Goal: Task Accomplishment & Management: Manage account settings

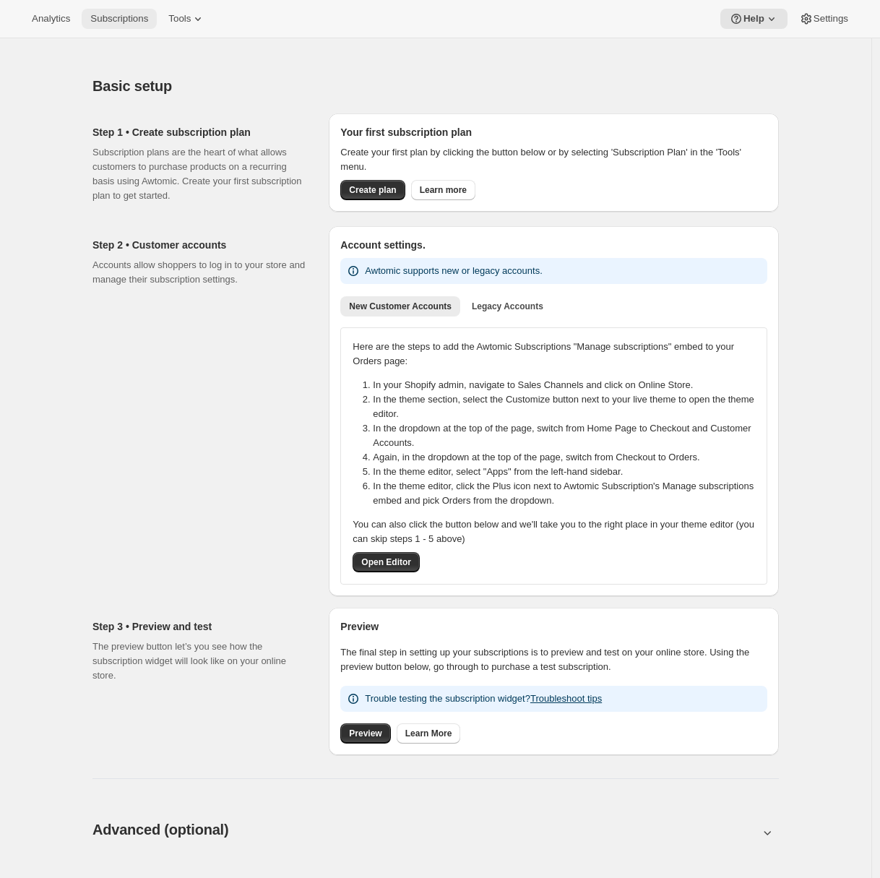
click at [101, 10] on button "Subscriptions" at bounding box center [119, 19] width 75 height 20
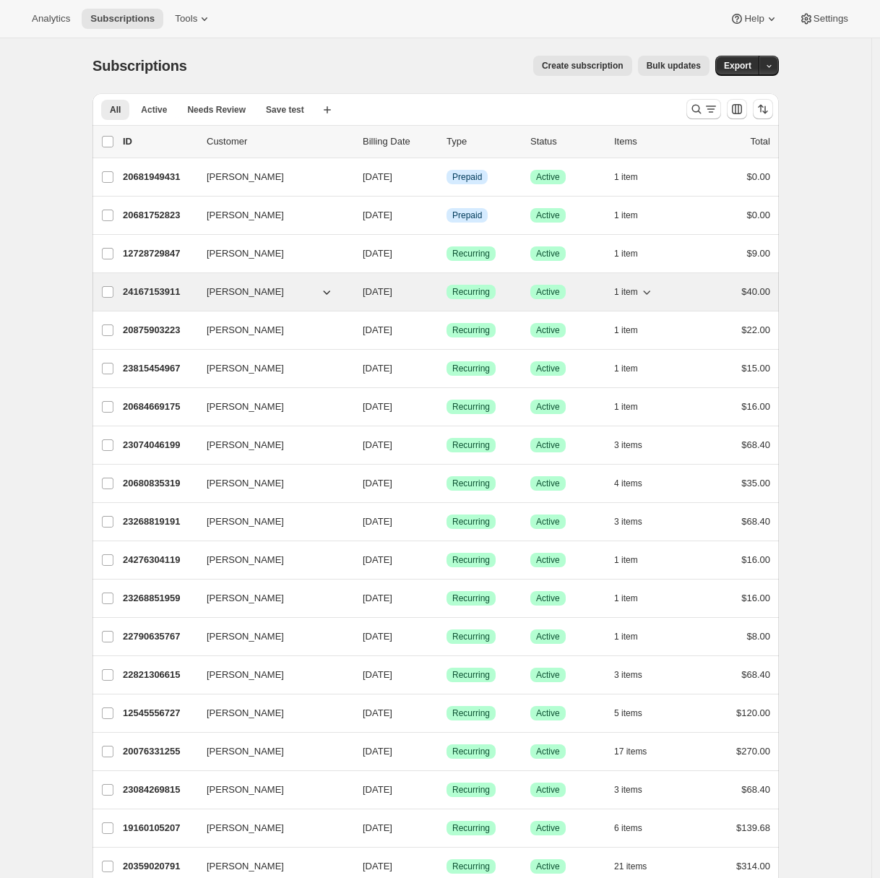
click at [155, 292] on p "24167153911" at bounding box center [159, 292] width 72 height 14
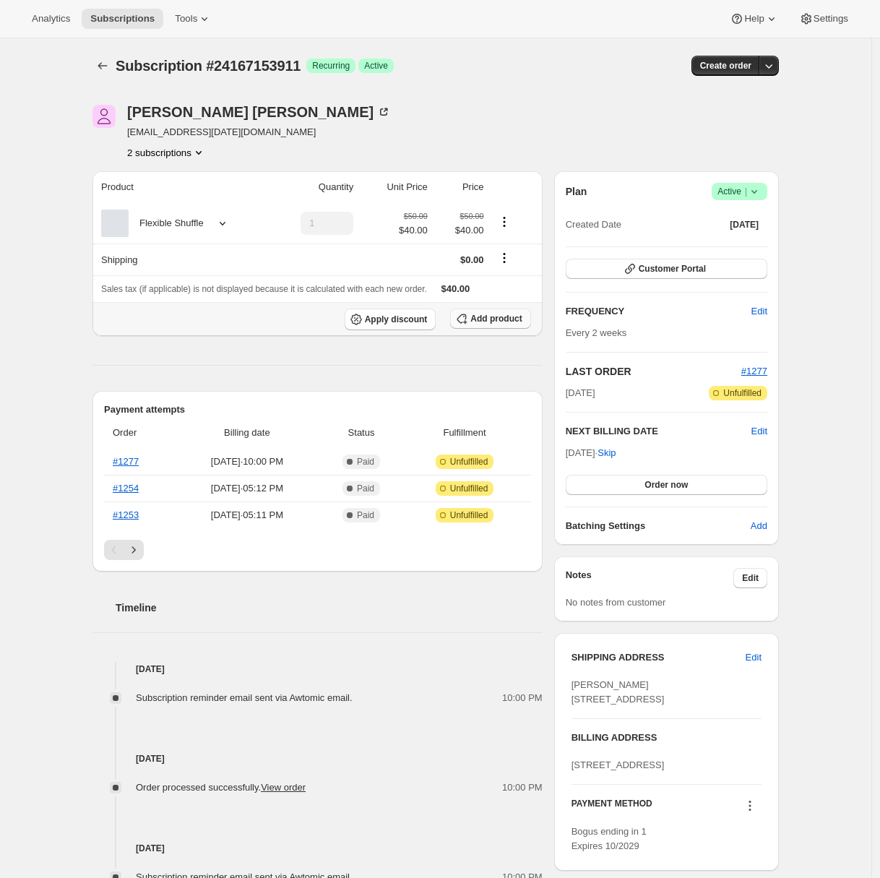
click at [500, 319] on span "Add product" at bounding box center [495, 319] width 51 height 12
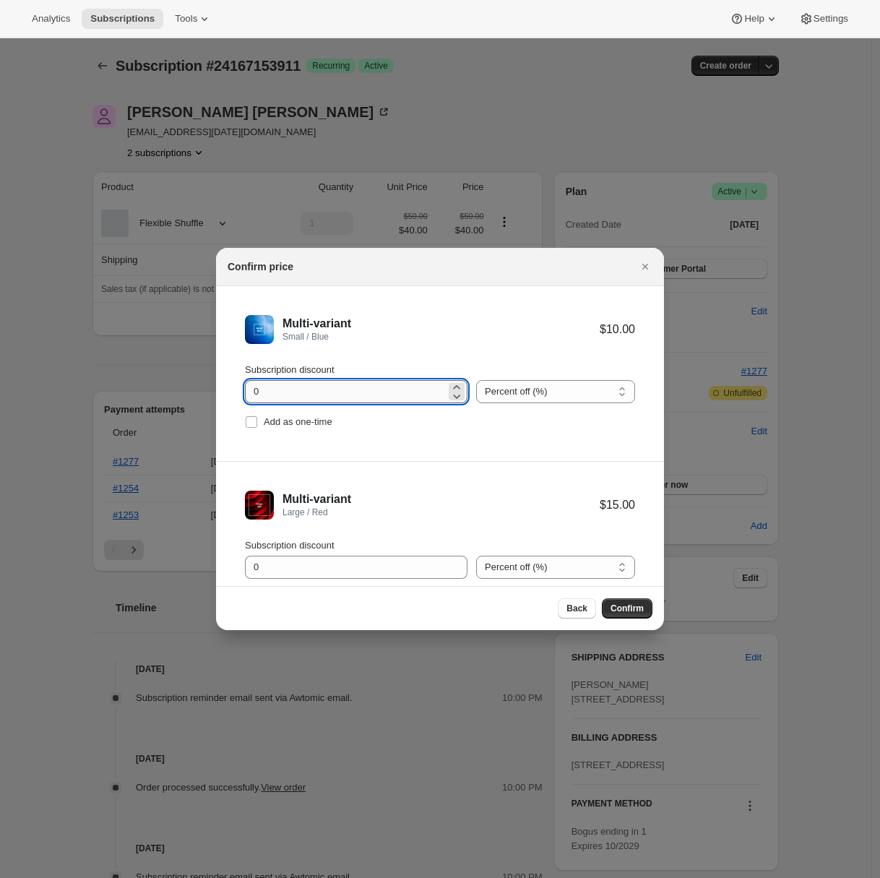
click at [256, 396] on input "0" at bounding box center [345, 391] width 201 height 23
drag, startPoint x: 259, startPoint y: 394, endPoint x: 251, endPoint y: 394, distance: 8.0
click at [251, 394] on input "0" at bounding box center [345, 391] width 201 height 23
type input "25"
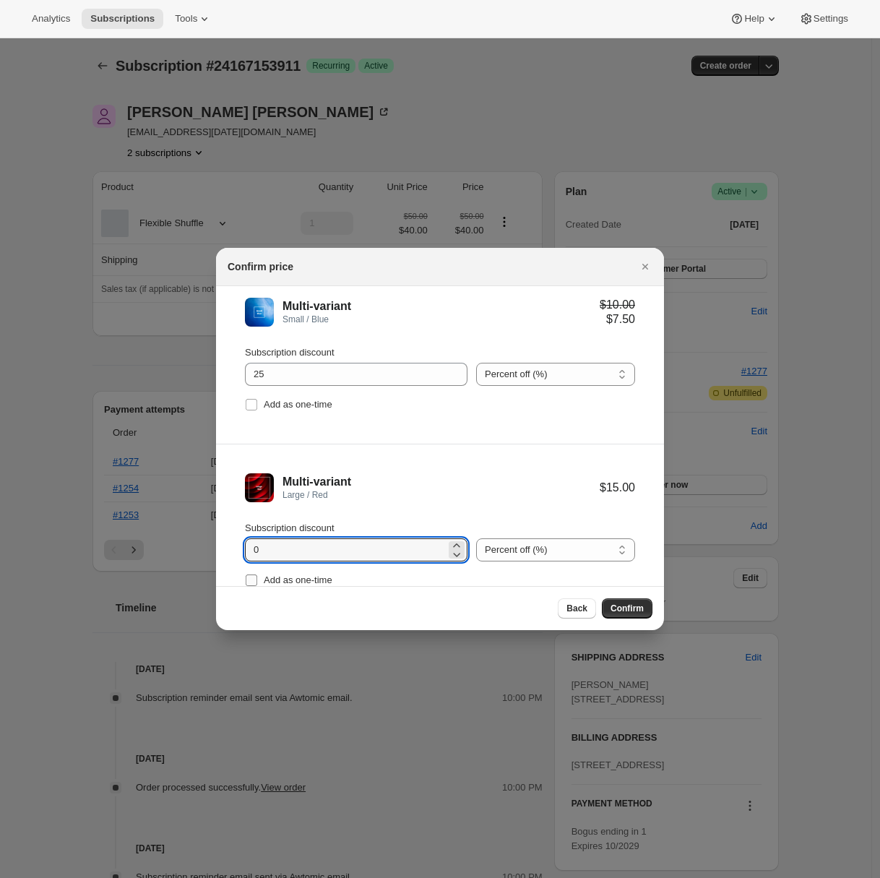
drag, startPoint x: 259, startPoint y: 573, endPoint x: 247, endPoint y: 572, distance: 11.6
click at [247, 572] on div "Subscription discount 0 Percent off (%) Amount off ($) Percent off (%) Add as o…" at bounding box center [440, 555] width 390 height 69
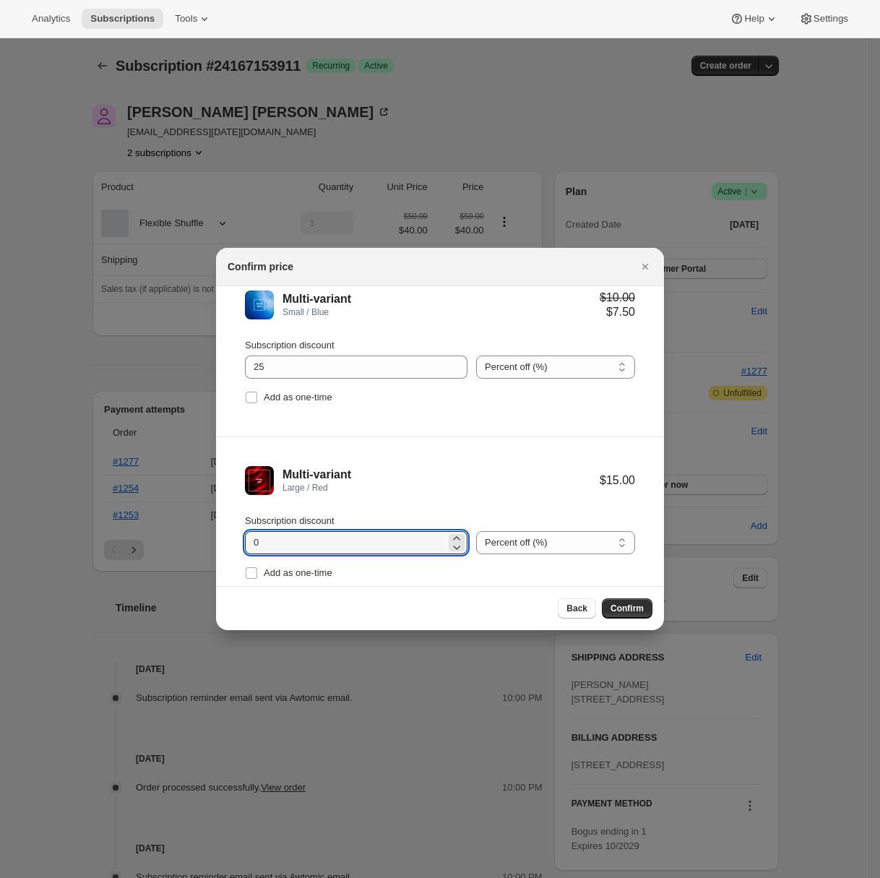
drag, startPoint x: 276, startPoint y: 543, endPoint x: 243, endPoint y: 542, distance: 32.5
click at [243, 542] on li "Multi-variant Large / Red $15.00 Subscription discount 0 Percent off (%) Amount…" at bounding box center [440, 524] width 448 height 175
type input "20"
click at [290, 368] on input "25" at bounding box center [345, 366] width 201 height 23
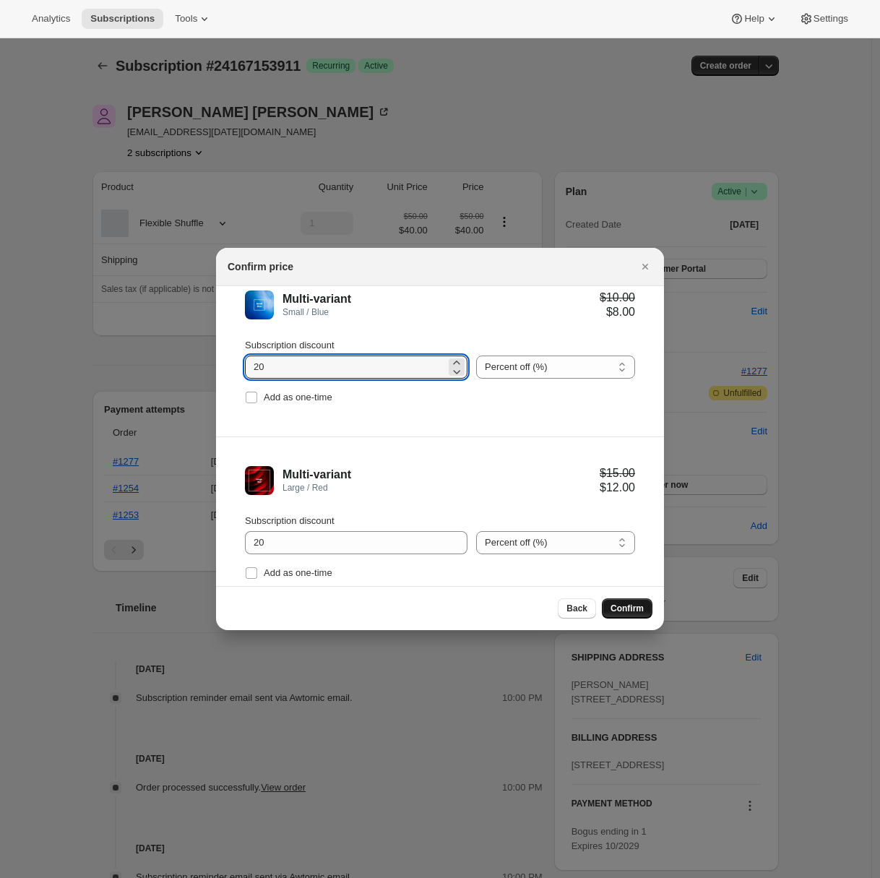
type input "20"
click at [630, 607] on span "Confirm" at bounding box center [626, 608] width 33 height 12
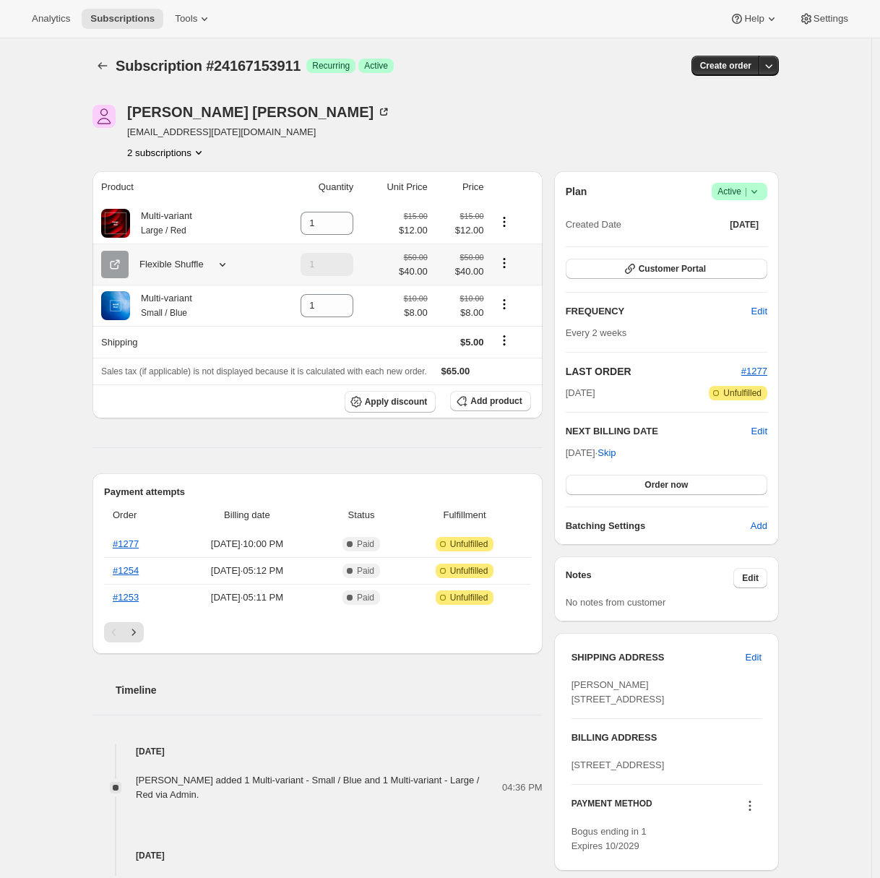
drag, startPoint x: 509, startPoint y: 264, endPoint x: 512, endPoint y: 271, distance: 7.8
click at [505, 264] on icon "Product actions" at bounding box center [504, 262] width 2 height 2
drag, startPoint x: 214, startPoint y: 271, endPoint x: 348, endPoint y: 272, distance: 134.3
click at [214, 271] on div "Flexible Shuffle" at bounding box center [181, 264] width 160 height 27
click at [507, 266] on icon "Product actions" at bounding box center [504, 263] width 14 height 14
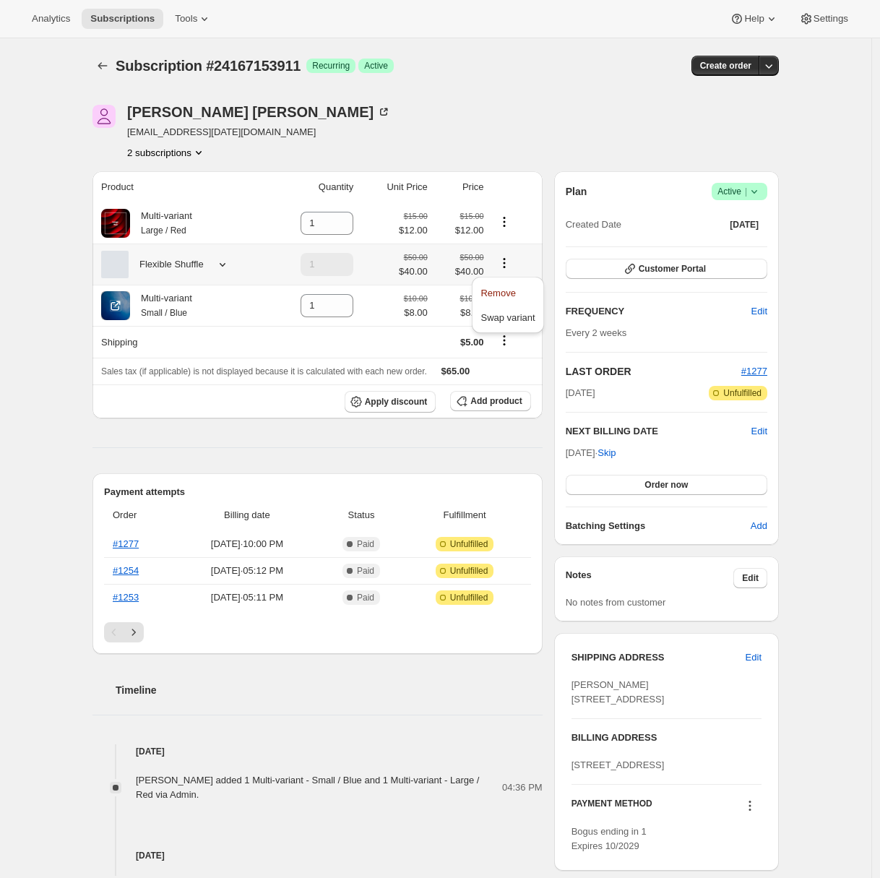
click at [513, 290] on span "Remove" at bounding box center [497, 292] width 35 height 11
type input "0"
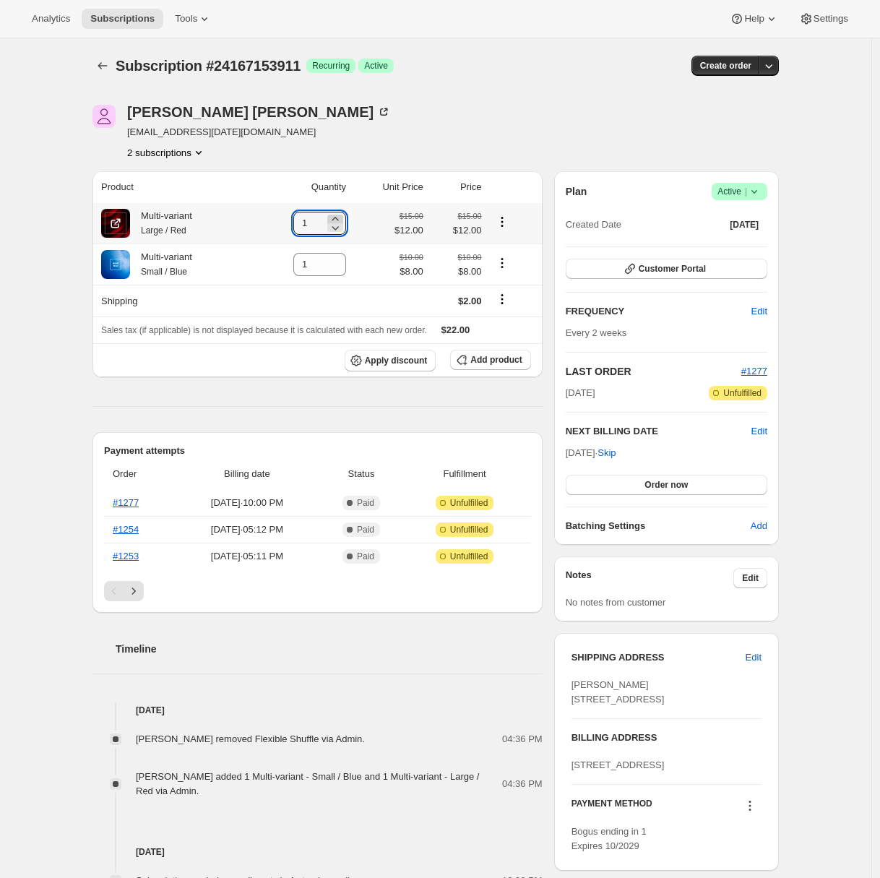
click at [338, 217] on icon at bounding box center [335, 219] width 7 height 4
type input "2"
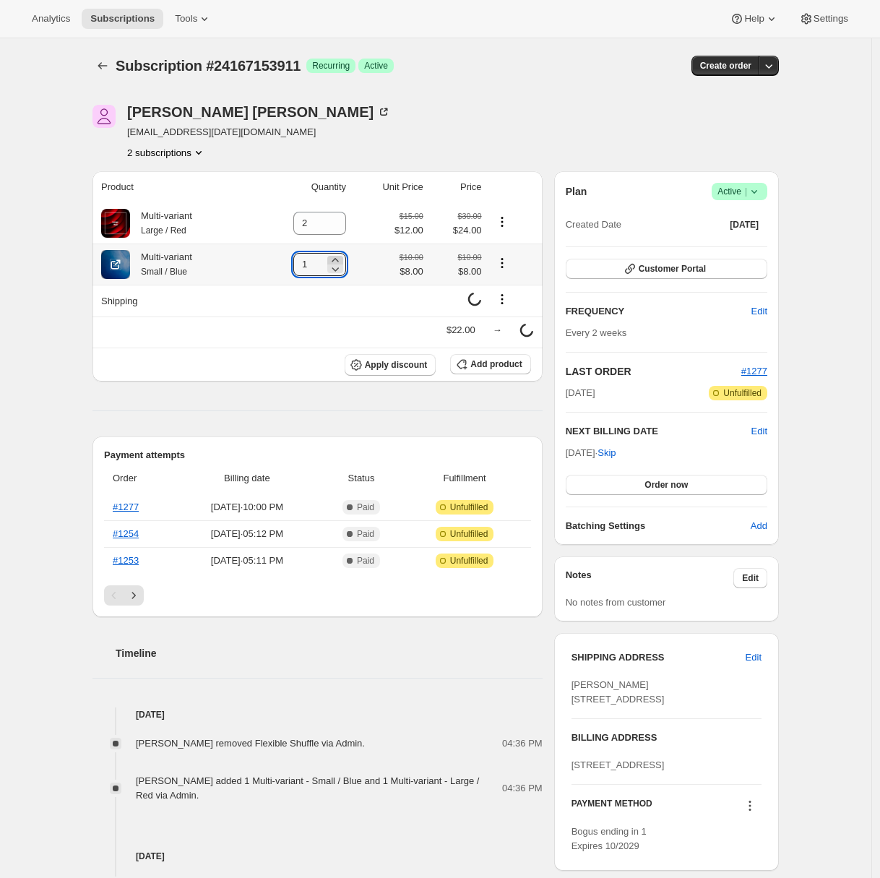
click at [340, 259] on icon at bounding box center [335, 260] width 14 height 14
type input "2"
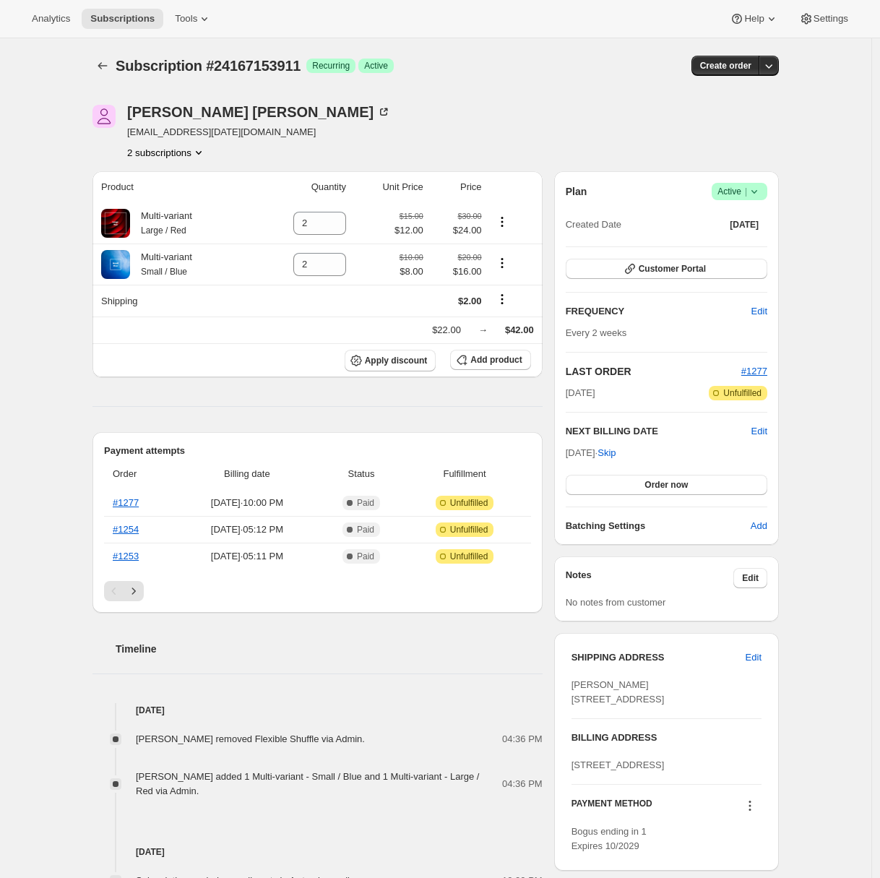
click at [65, 354] on div "Subscription #24167153911. This page is ready Subscription #24167153911 Success…" at bounding box center [435, 787] width 871 height 1499
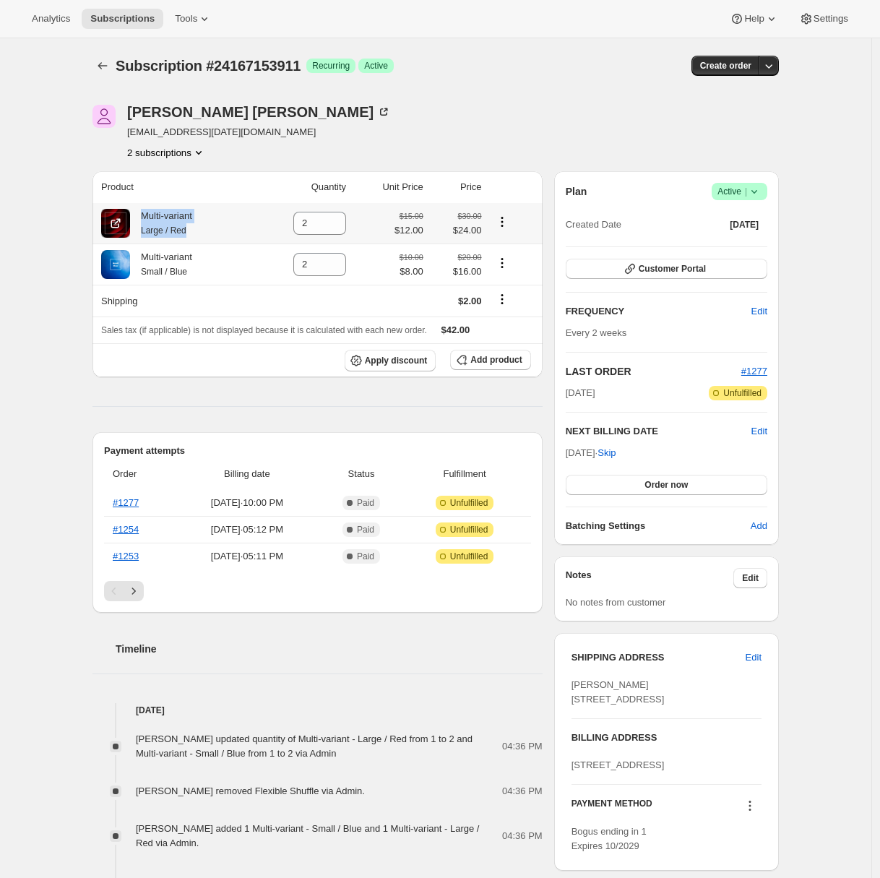
drag, startPoint x: 193, startPoint y: 227, endPoint x: 140, endPoint y: 215, distance: 54.0
click at [140, 215] on div "Multi-variant Large / Red" at bounding box center [175, 223] width 149 height 29
click at [42, 316] on div "Subscription #24167153911. This page is ready Subscription #24167153911 Success…" at bounding box center [435, 813] width 871 height 1551
click at [693, 269] on span "Customer Portal" at bounding box center [671, 269] width 67 height 12
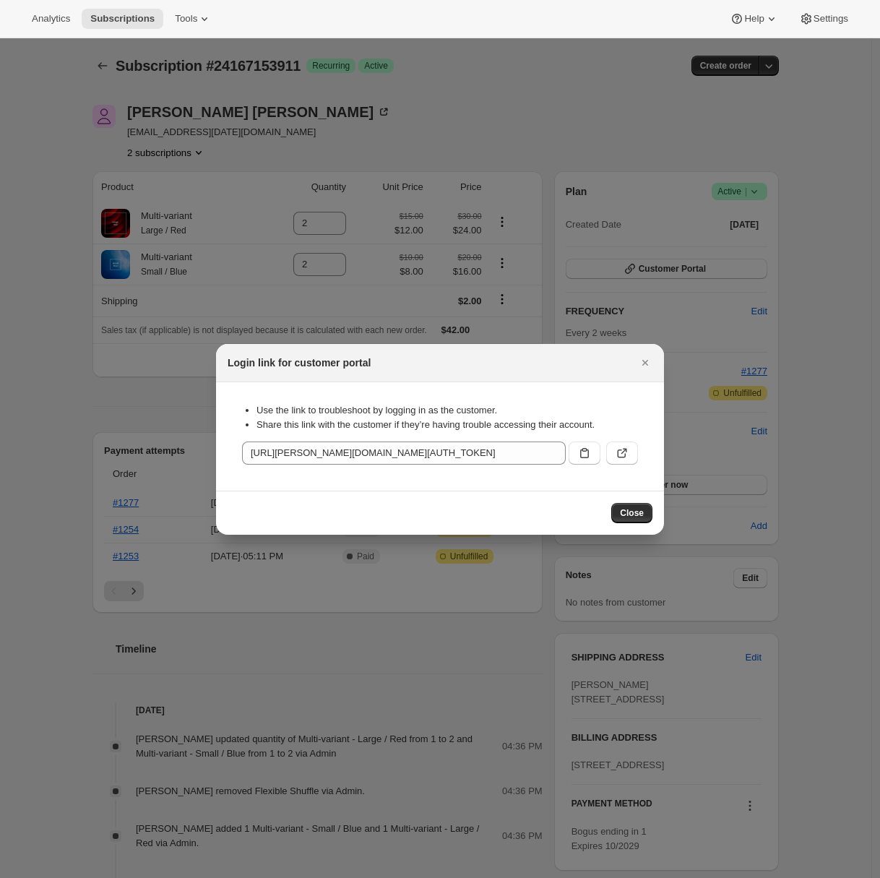
click at [631, 447] on button ":rae:" at bounding box center [622, 452] width 32 height 23
click at [620, 449] on icon ":rae:" at bounding box center [622, 453] width 14 height 14
click at [648, 367] on icon "Close" at bounding box center [645, 362] width 14 height 14
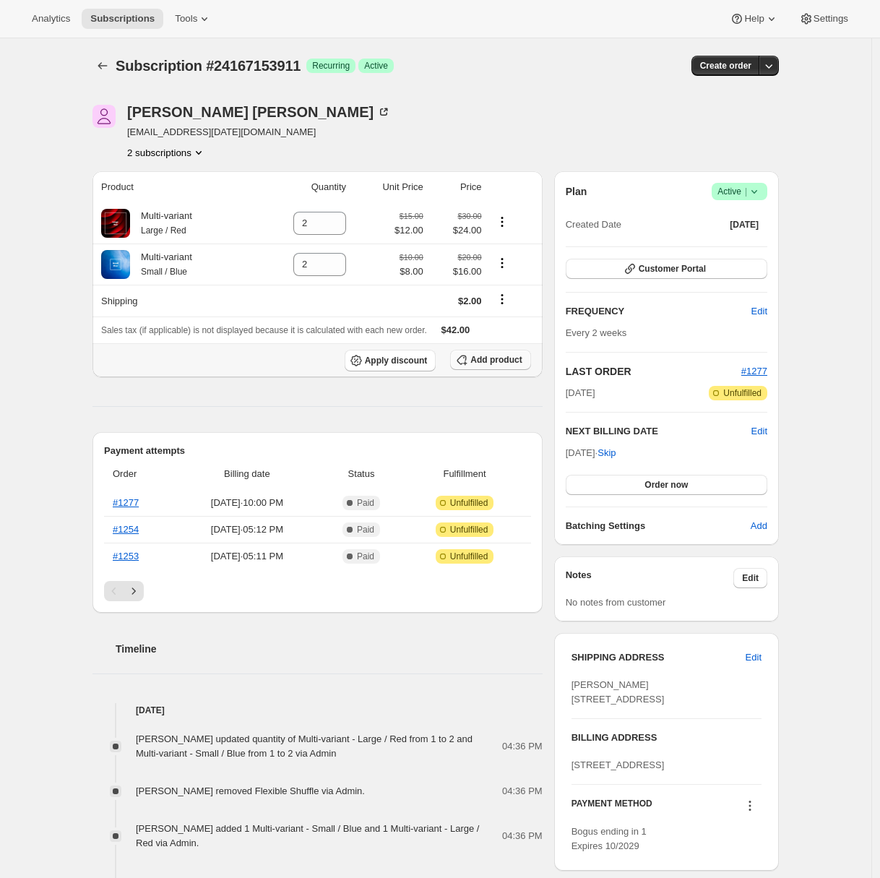
click at [480, 365] on span "Add product" at bounding box center [495, 360] width 51 height 12
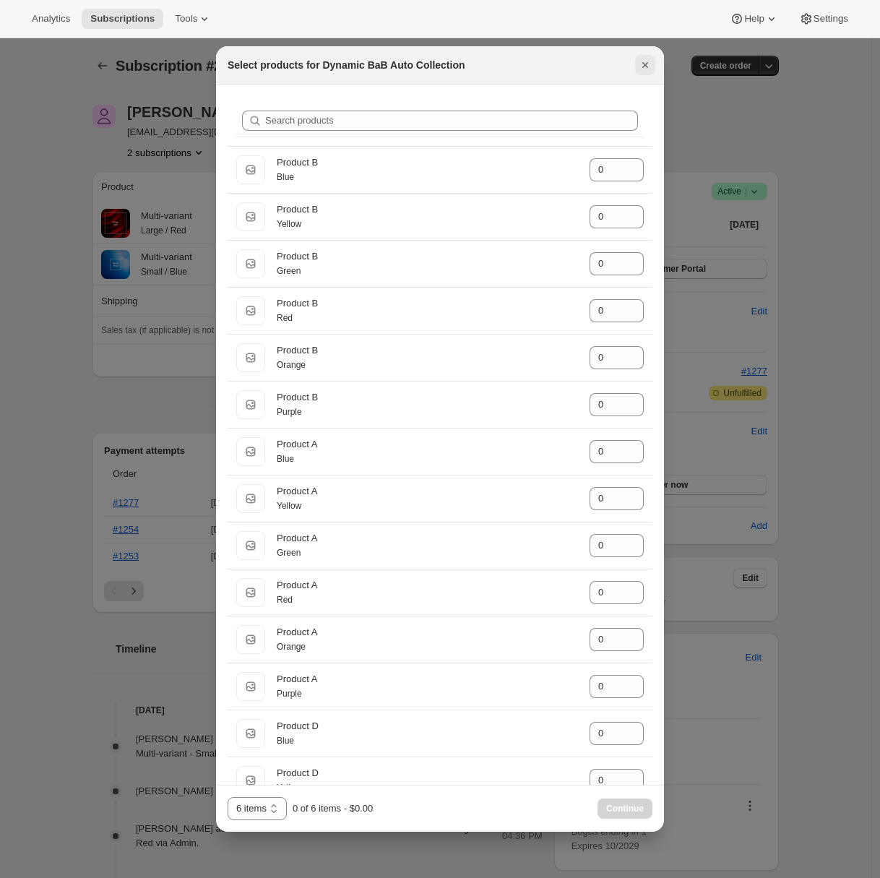
click at [654, 69] on button "Close" at bounding box center [645, 65] width 20 height 20
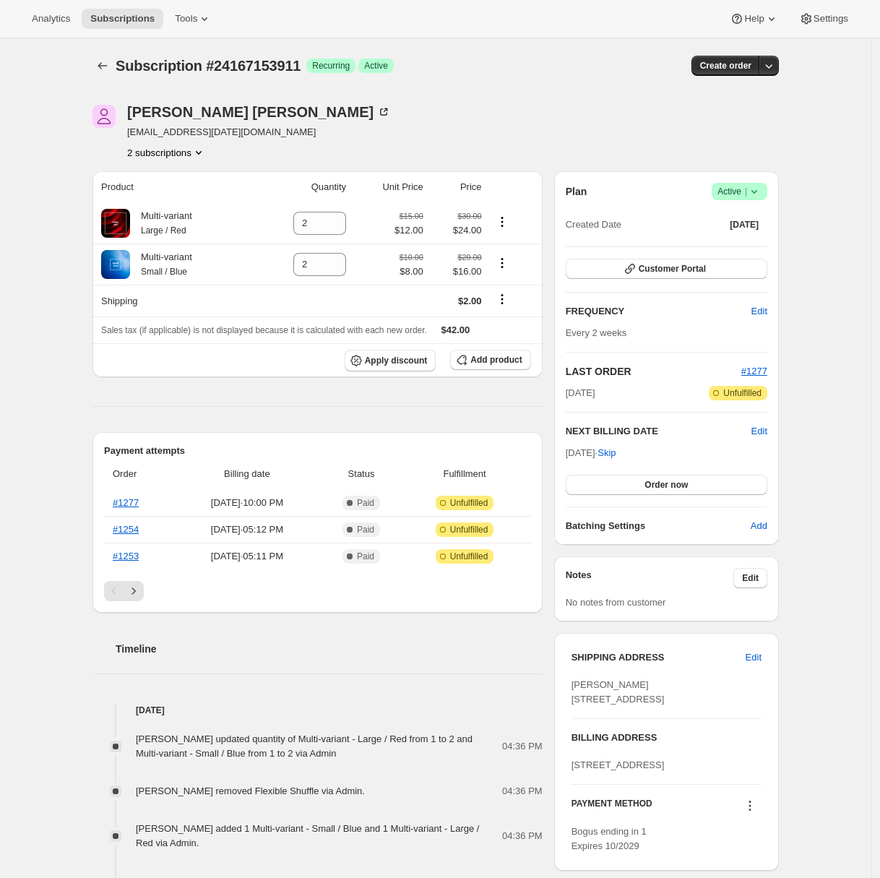
click at [17, 300] on div "Subscription #24167153911. This page is ready Subscription #24167153911 Success…" at bounding box center [435, 813] width 871 height 1551
click at [17, 302] on div "Subscription #24167153911. This page is ready Subscription #24167153911 Success…" at bounding box center [435, 813] width 871 height 1551
click at [196, 13] on span "Tools" at bounding box center [186, 19] width 22 height 12
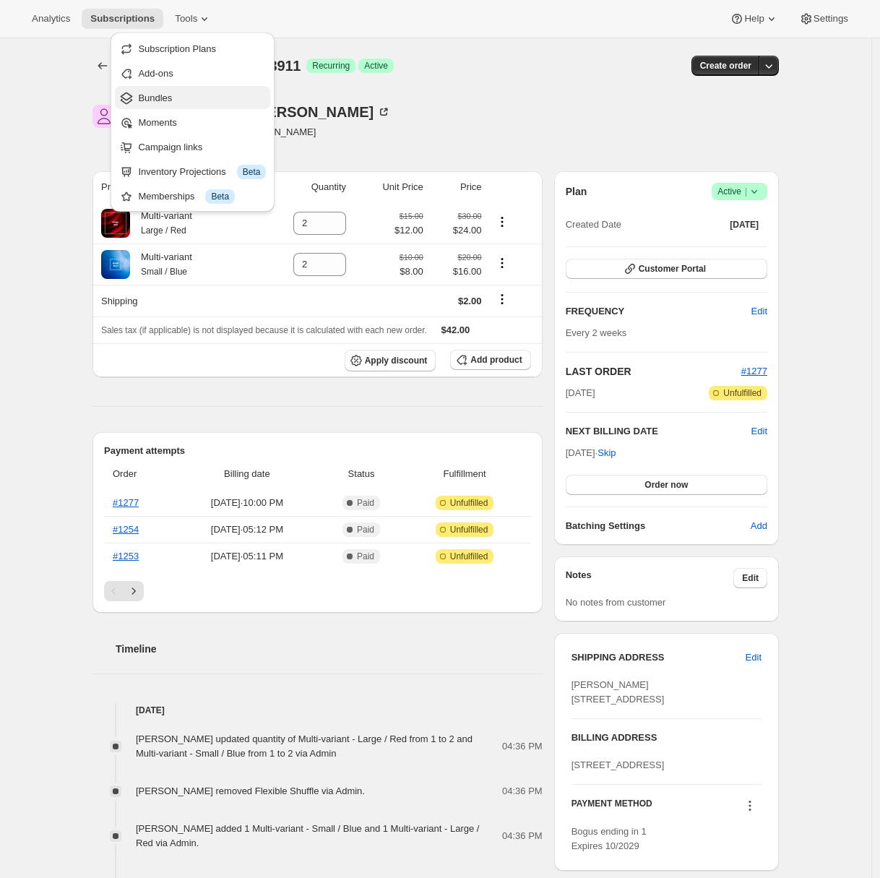
click at [188, 91] on span "Bundles" at bounding box center [202, 98] width 128 height 14
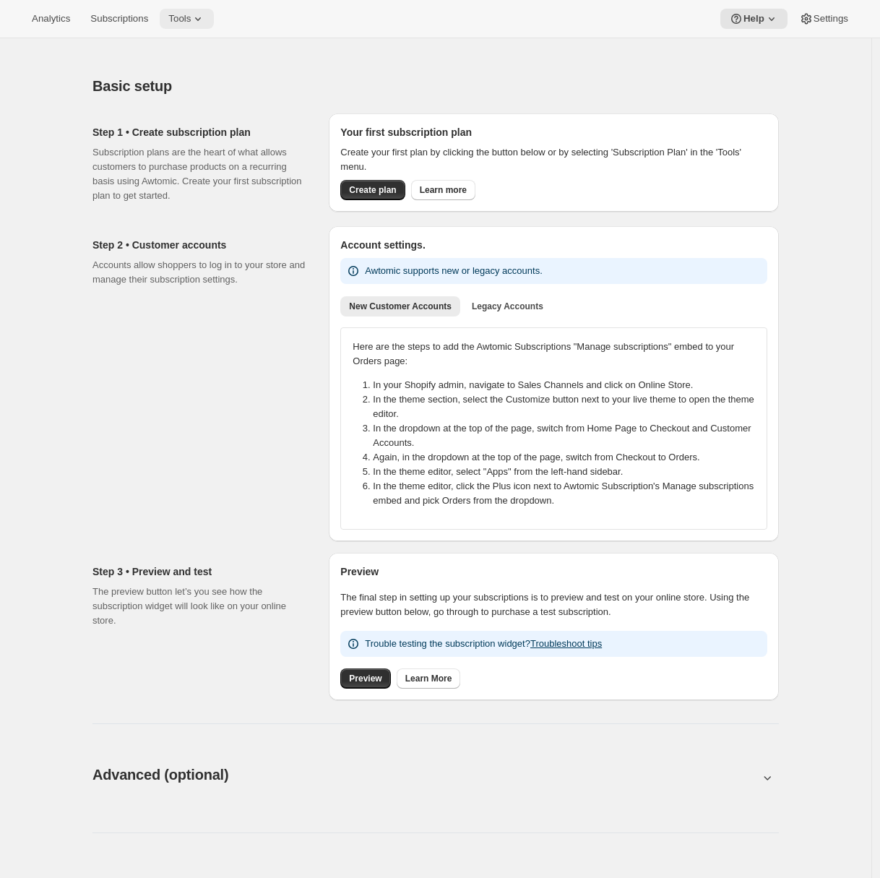
click at [191, 23] on span "Tools" at bounding box center [179, 19] width 22 height 12
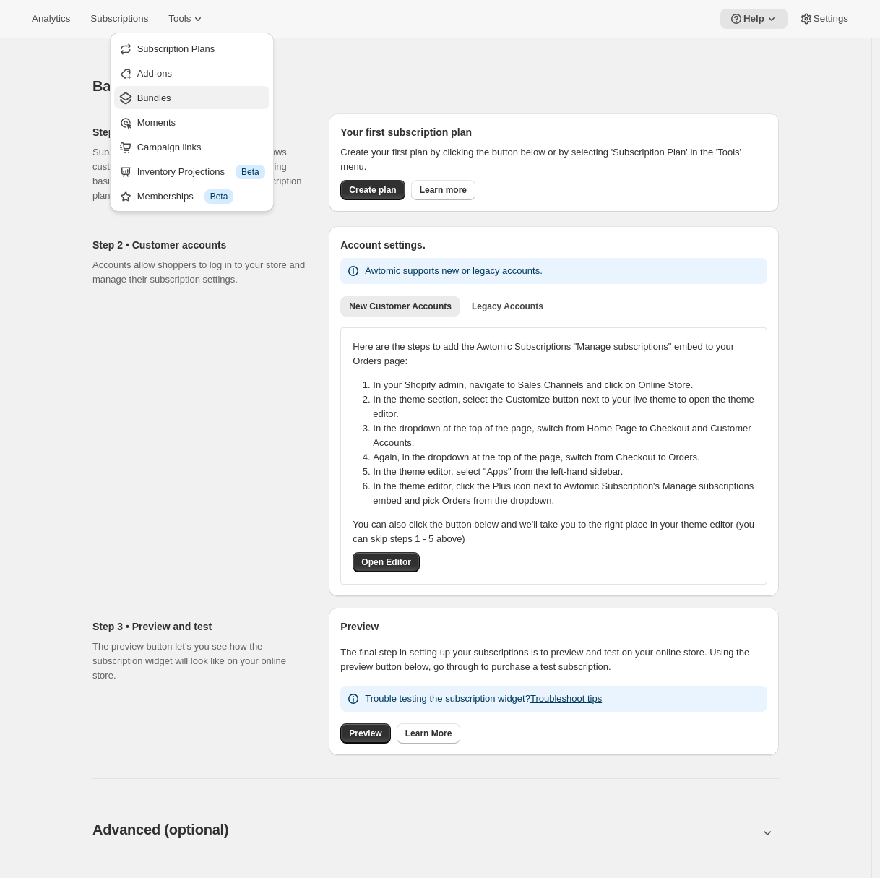
click at [163, 105] on button "Bundles" at bounding box center [191, 97] width 155 height 23
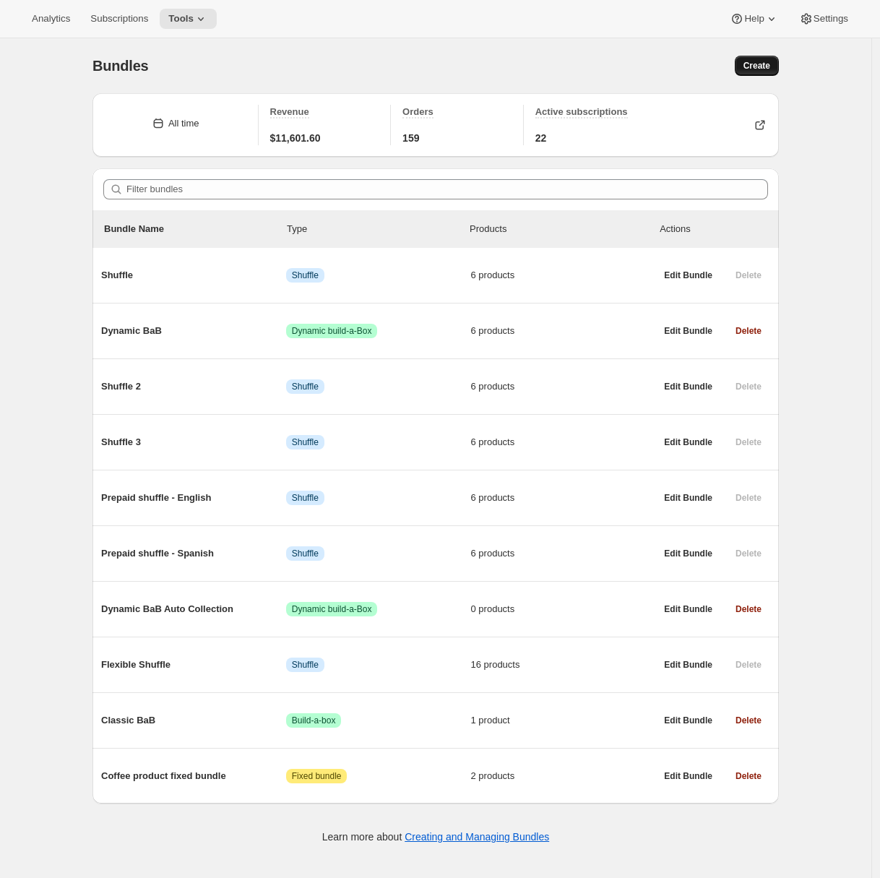
click at [761, 65] on span "Create" at bounding box center [756, 66] width 27 height 12
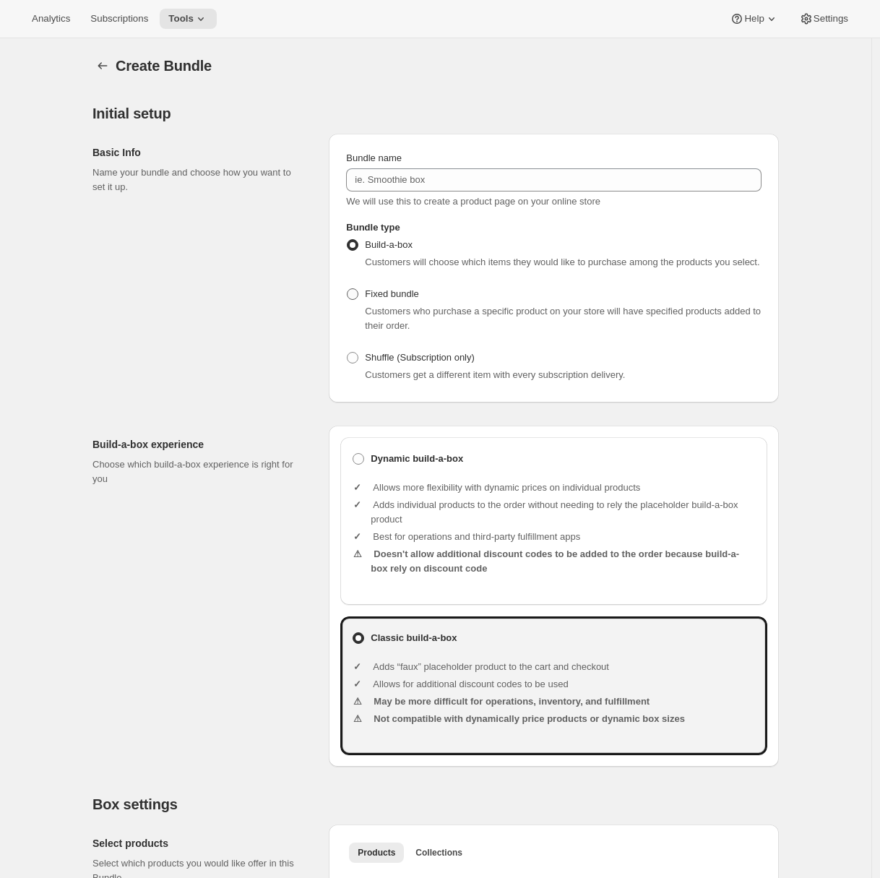
click at [363, 304] on label "Fixed bundle" at bounding box center [382, 294] width 72 height 20
click at [347, 289] on input "Fixed bundle" at bounding box center [347, 288] width 1 height 1
radio input "true"
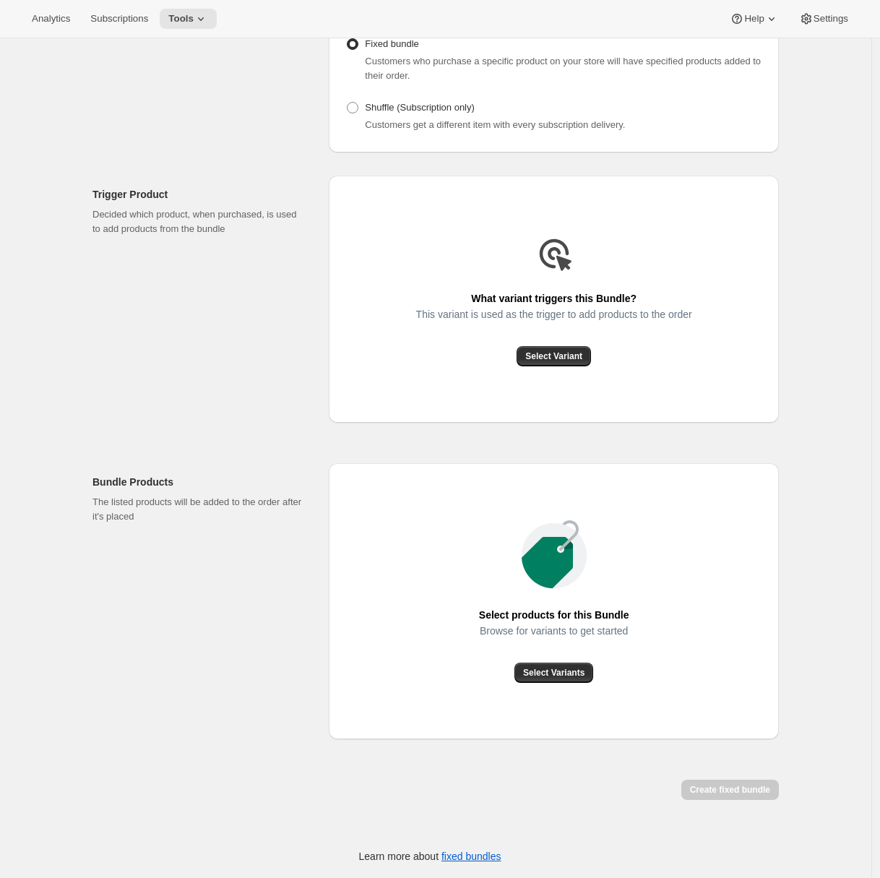
scroll to position [264, 0]
click at [569, 356] on span "Select Variant" at bounding box center [553, 356] width 57 height 12
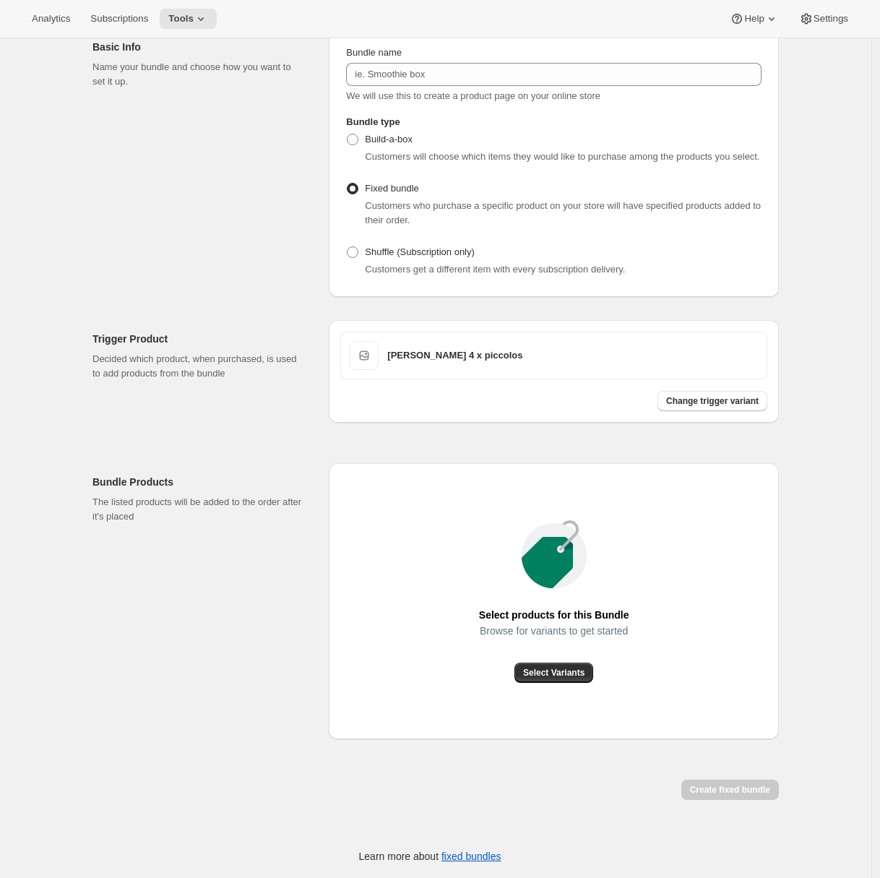
scroll to position [120, 0]
click at [580, 675] on span "Select Variants" at bounding box center [553, 673] width 61 height 12
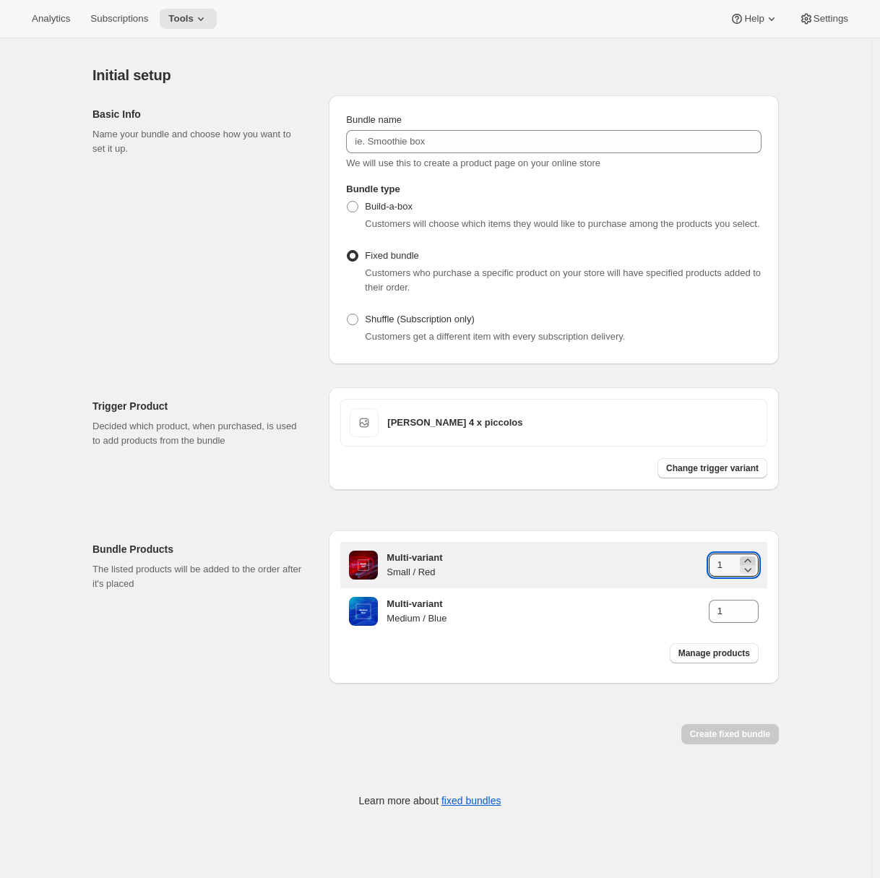
click at [749, 562] on icon at bounding box center [747, 560] width 7 height 4
type input "2"
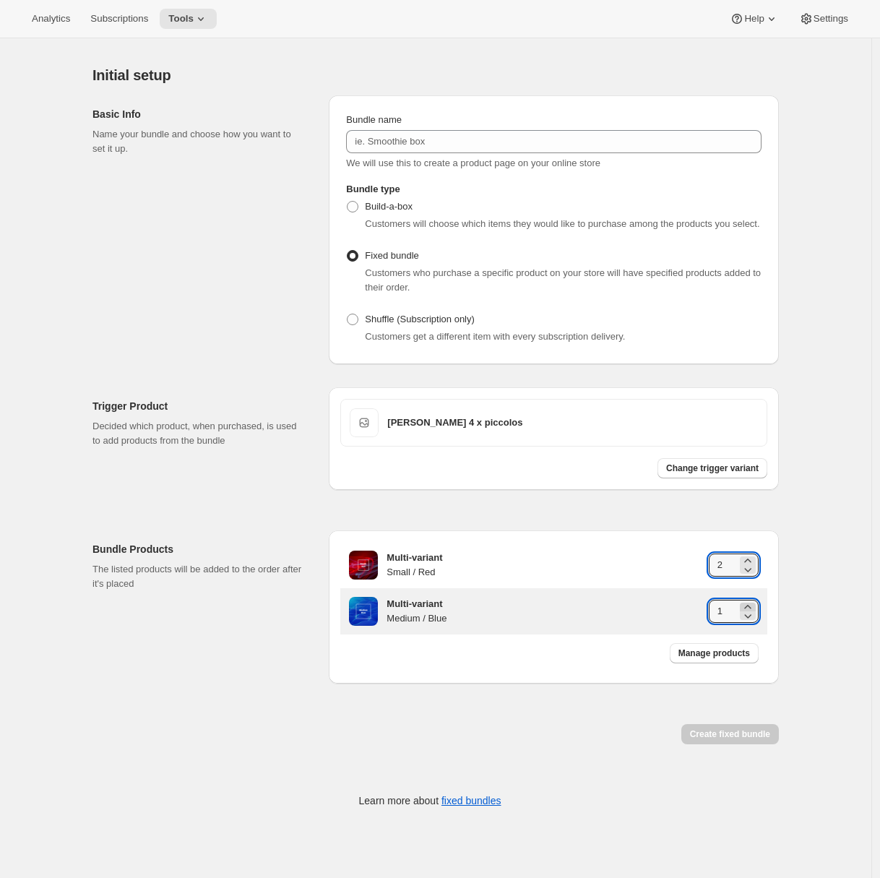
click at [753, 614] on icon at bounding box center [747, 606] width 14 height 14
type input "2"
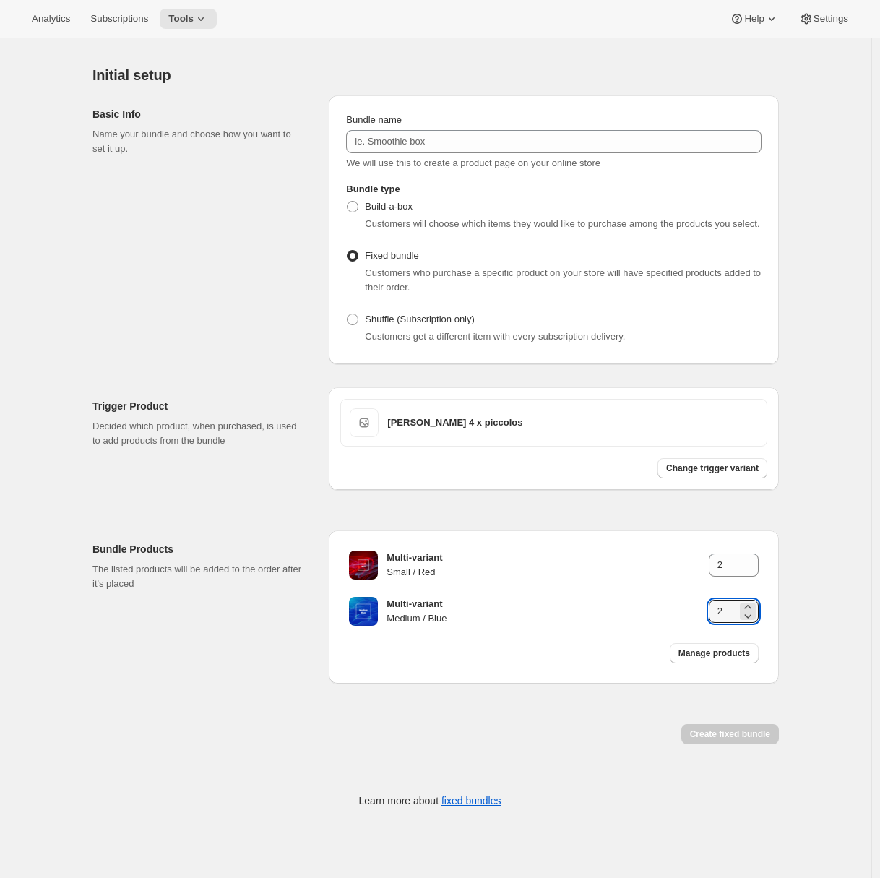
scroll to position [0, 0]
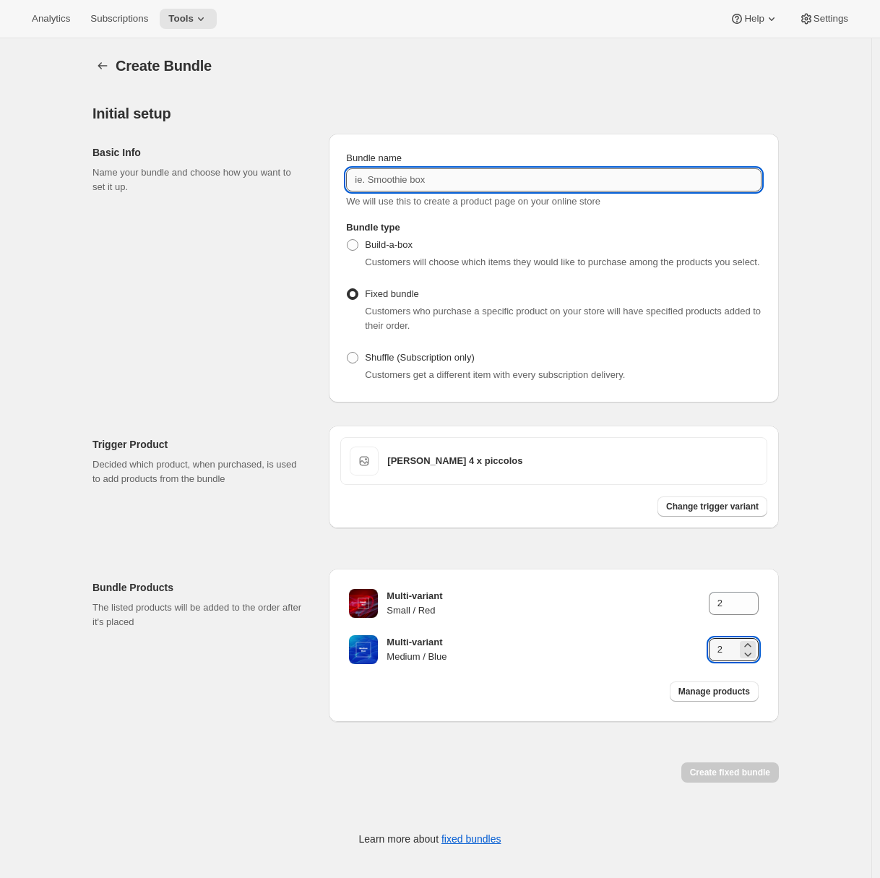
click at [447, 181] on input "Bundle name" at bounding box center [553, 179] width 415 height 23
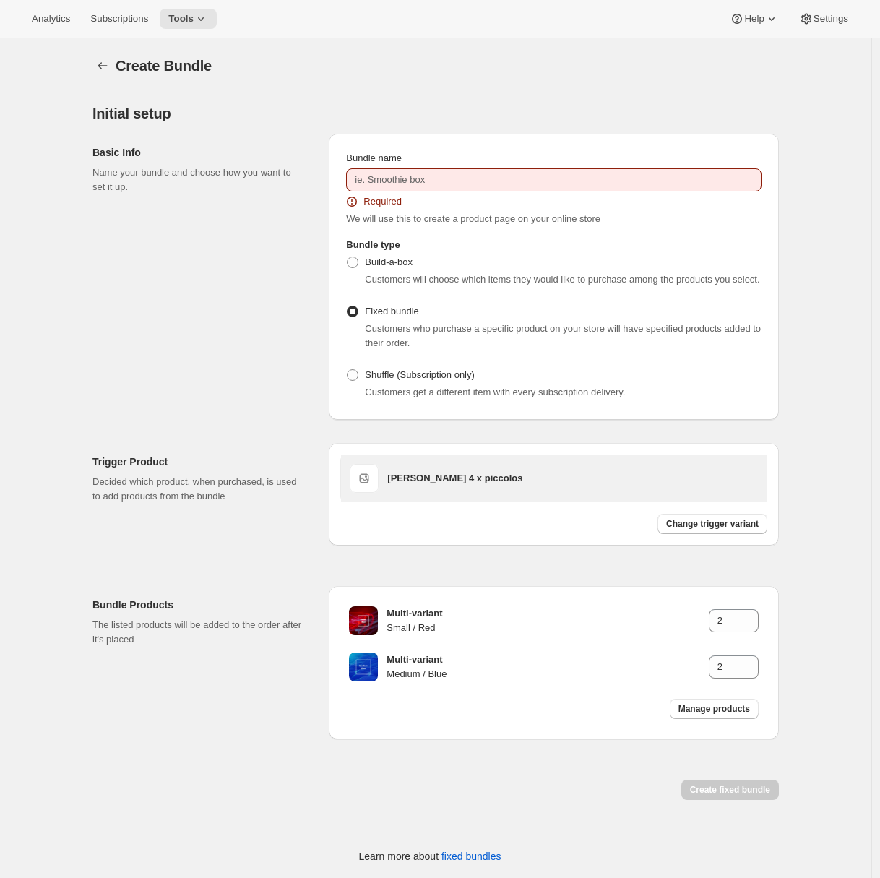
drag, startPoint x: 477, startPoint y: 471, endPoint x: 398, endPoint y: 483, distance: 79.7
click at [396, 483] on div "[PERSON_NAME] 4 x piccolos" at bounding box center [572, 478] width 371 height 29
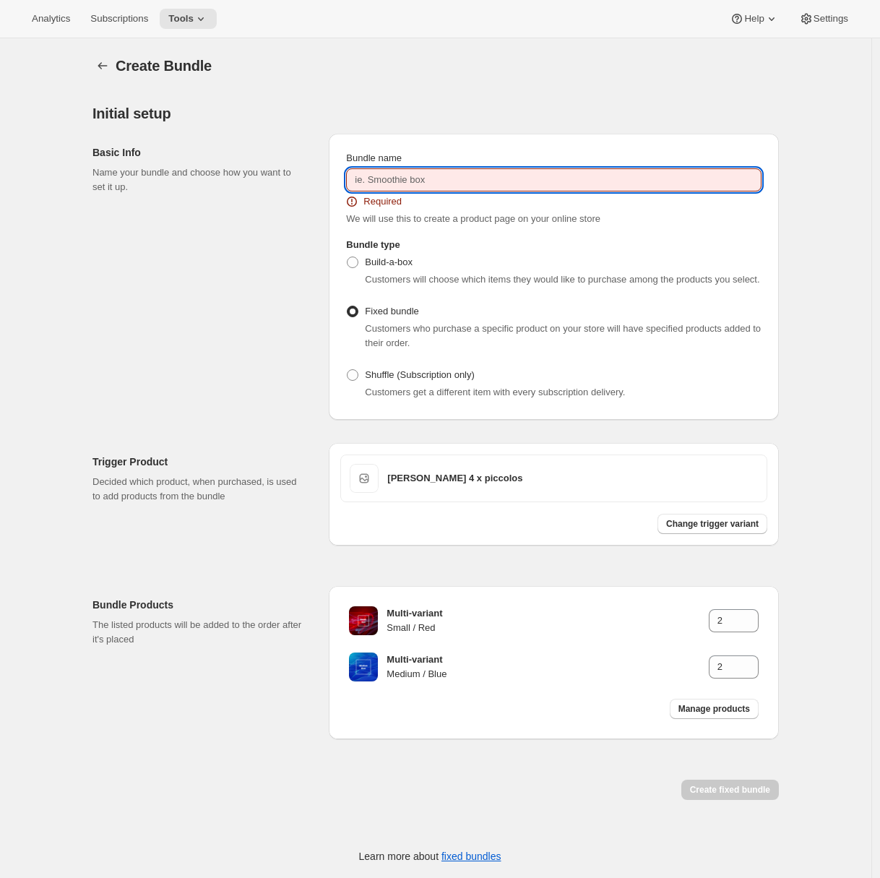
click at [424, 185] on input "Bundle name" at bounding box center [553, 179] width 415 height 23
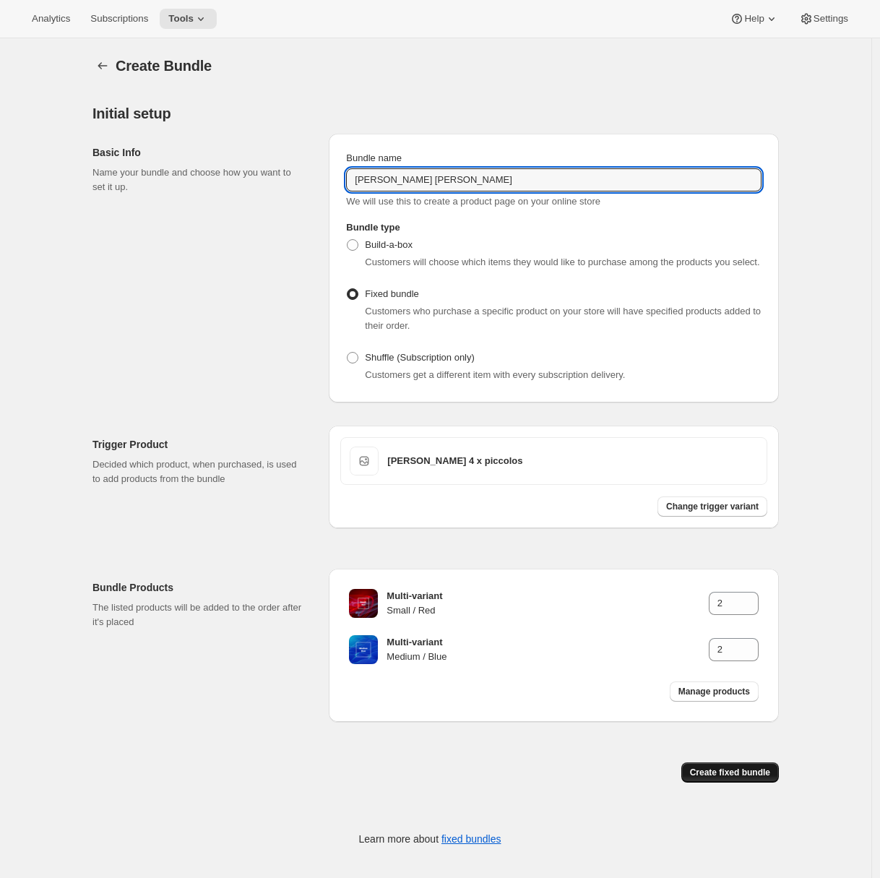
type input "[PERSON_NAME] [PERSON_NAME]"
click at [718, 778] on span "Create fixed bundle" at bounding box center [730, 772] width 80 height 12
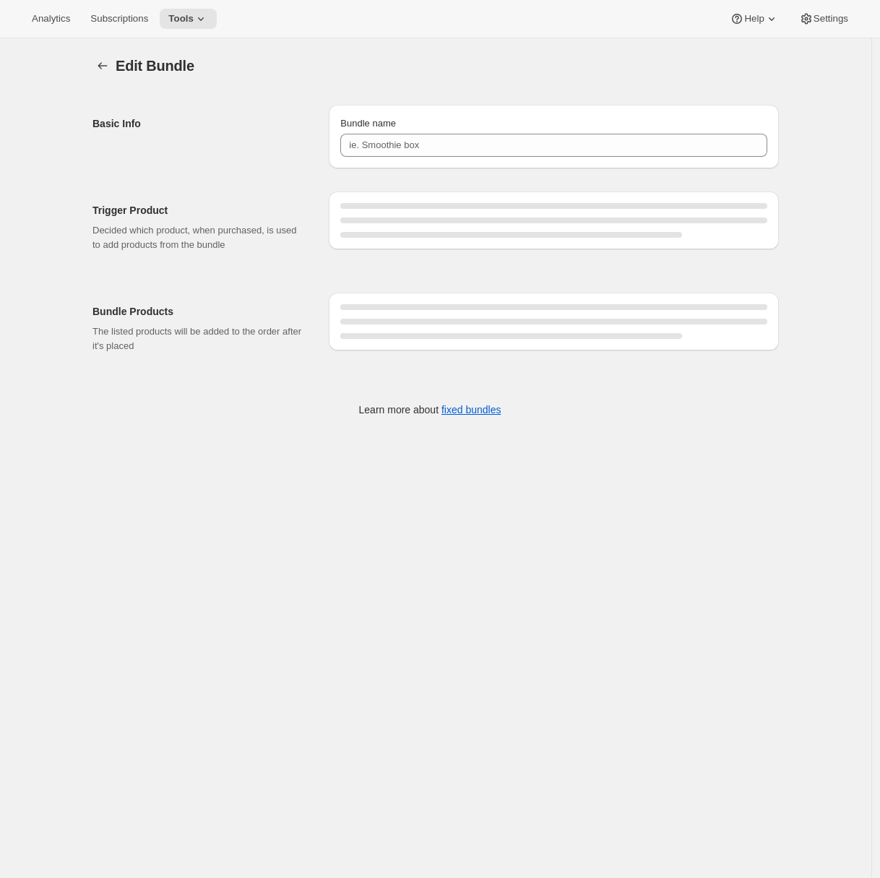
type input "[PERSON_NAME] [PERSON_NAME]"
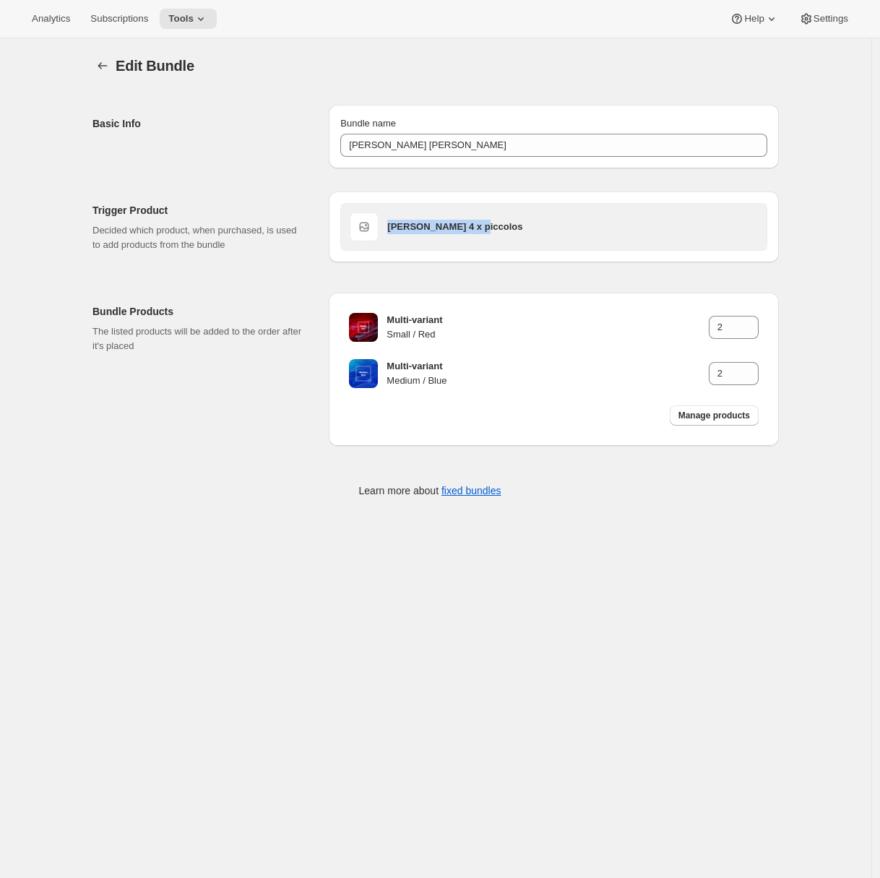
drag, startPoint x: 472, startPoint y: 226, endPoint x: 373, endPoint y: 228, distance: 99.7
click at [373, 228] on div "[PERSON_NAME] 4 x piccolos" at bounding box center [554, 226] width 408 height 29
copy h3 "[PERSON_NAME] 4 x piccolos"
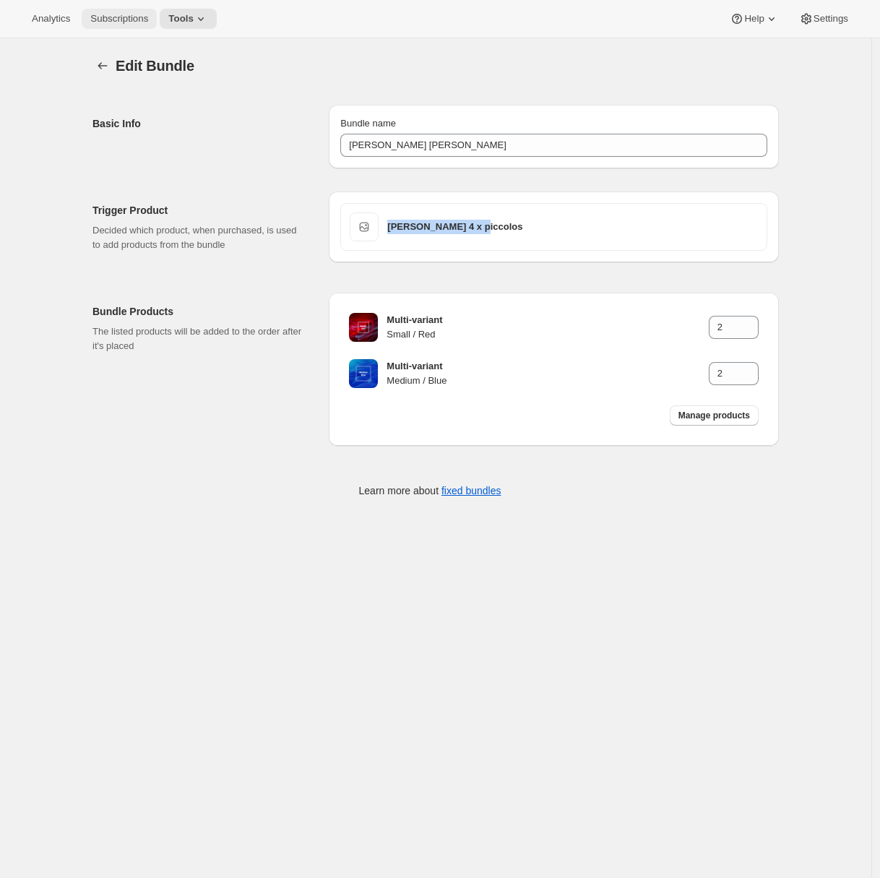
click at [154, 12] on button "Subscriptions" at bounding box center [119, 19] width 75 height 20
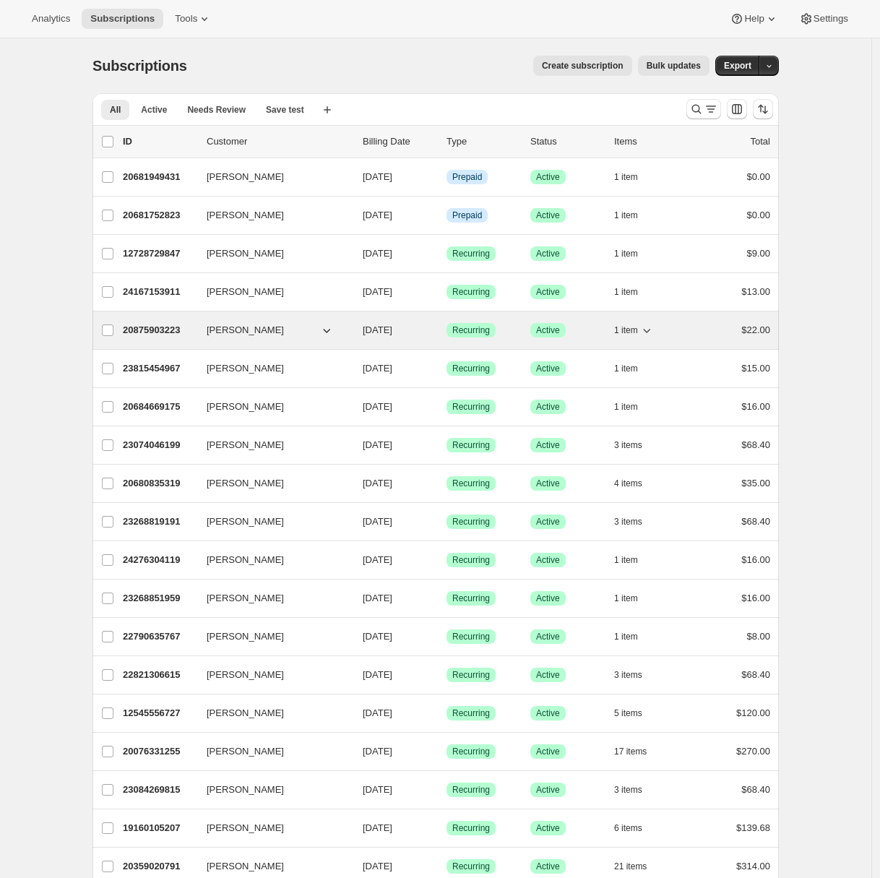
click at [155, 330] on p "20875903223" at bounding box center [159, 330] width 72 height 14
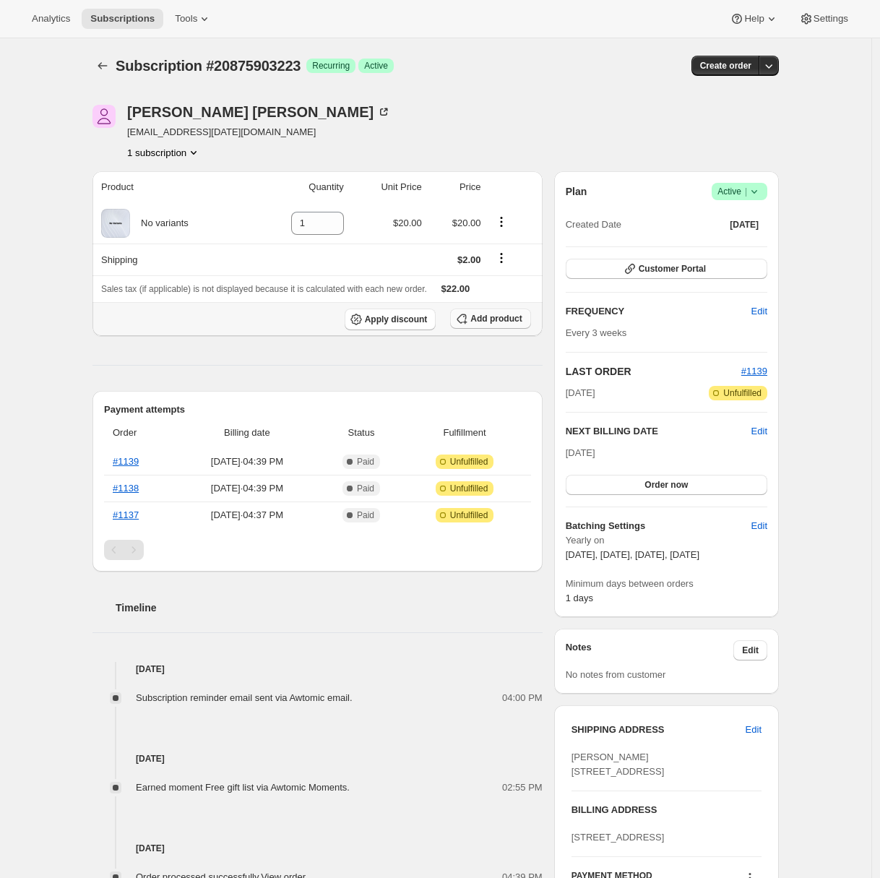
click at [492, 318] on span "Add product" at bounding box center [495, 319] width 51 height 12
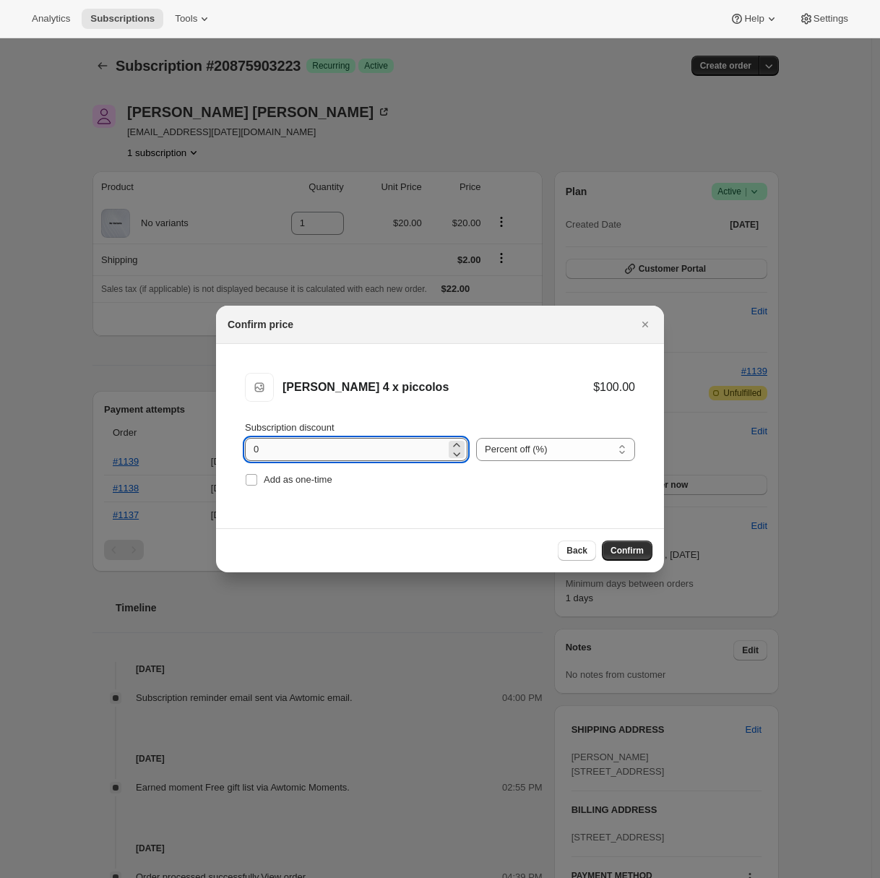
click at [246, 452] on input "0" at bounding box center [345, 449] width 201 height 23
type input "20"
click at [632, 557] on button "Confirm" at bounding box center [627, 550] width 51 height 20
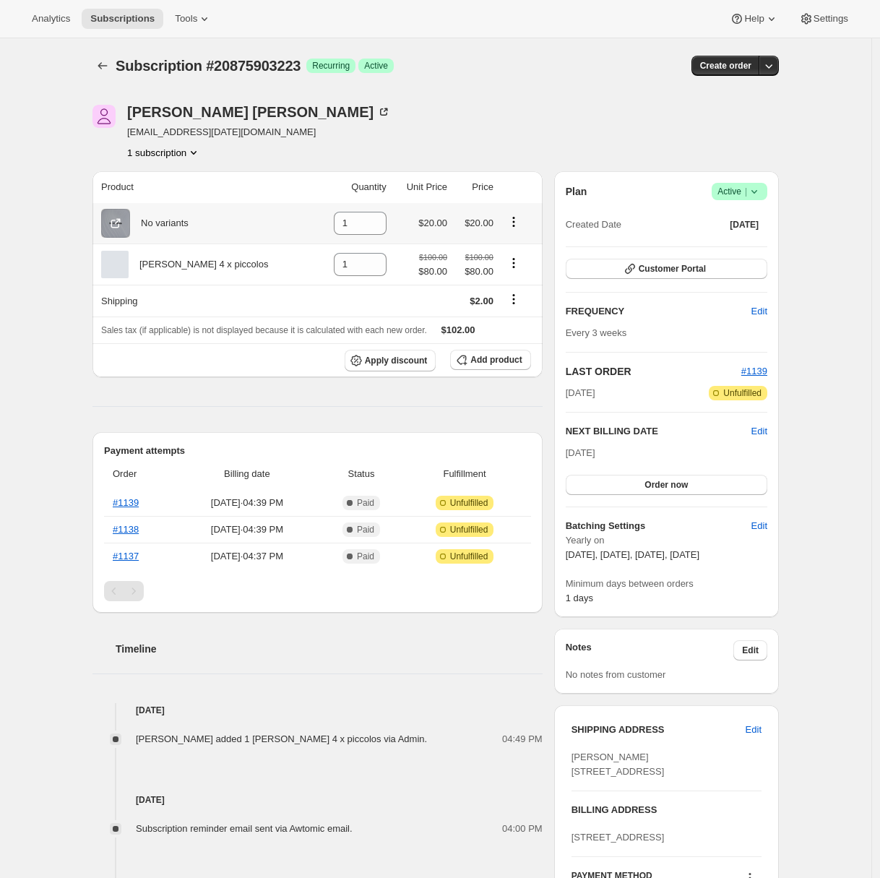
drag, startPoint x: 511, startPoint y: 218, endPoint x: 508, endPoint y: 228, distance: 9.8
click at [511, 219] on icon "Product actions" at bounding box center [513, 222] width 14 height 14
click at [368, 230] on icon at bounding box center [375, 227] width 14 height 14
type input "0"
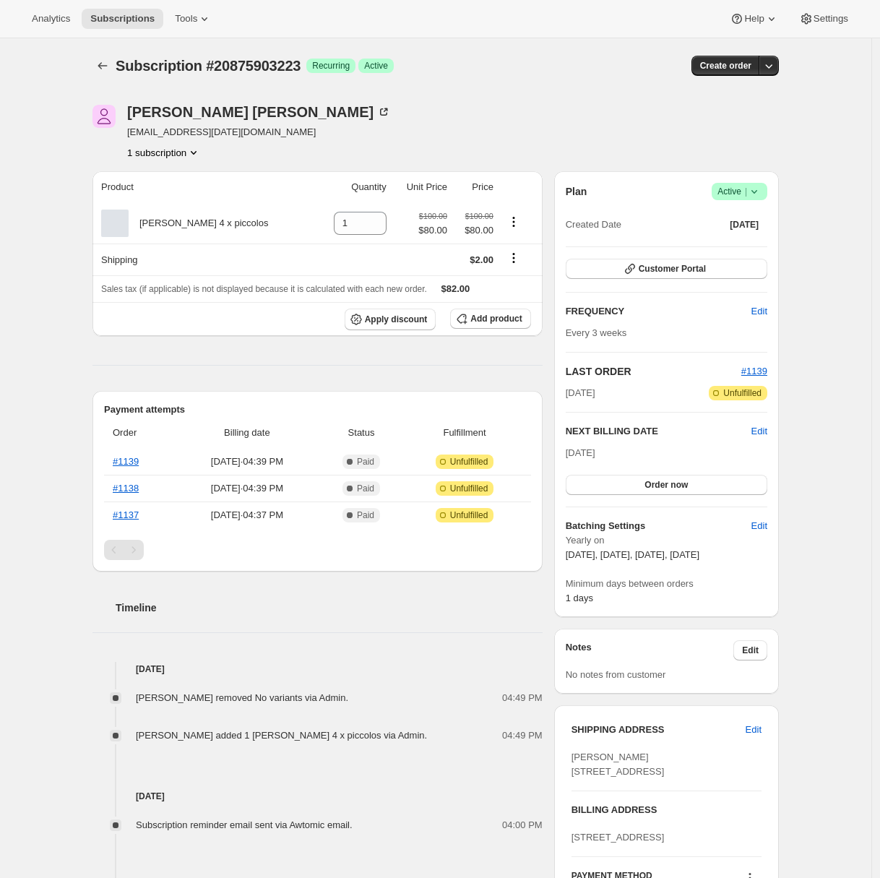
drag, startPoint x: 514, startPoint y: 120, endPoint x: 535, endPoint y: 144, distance: 31.7
click at [514, 120] on div "Adrian Andrade awtomictester+jun6@awtomic.com 1 subscription" at bounding box center [332, 132] width 480 height 55
click at [680, 267] on span "Customer Portal" at bounding box center [671, 269] width 67 height 12
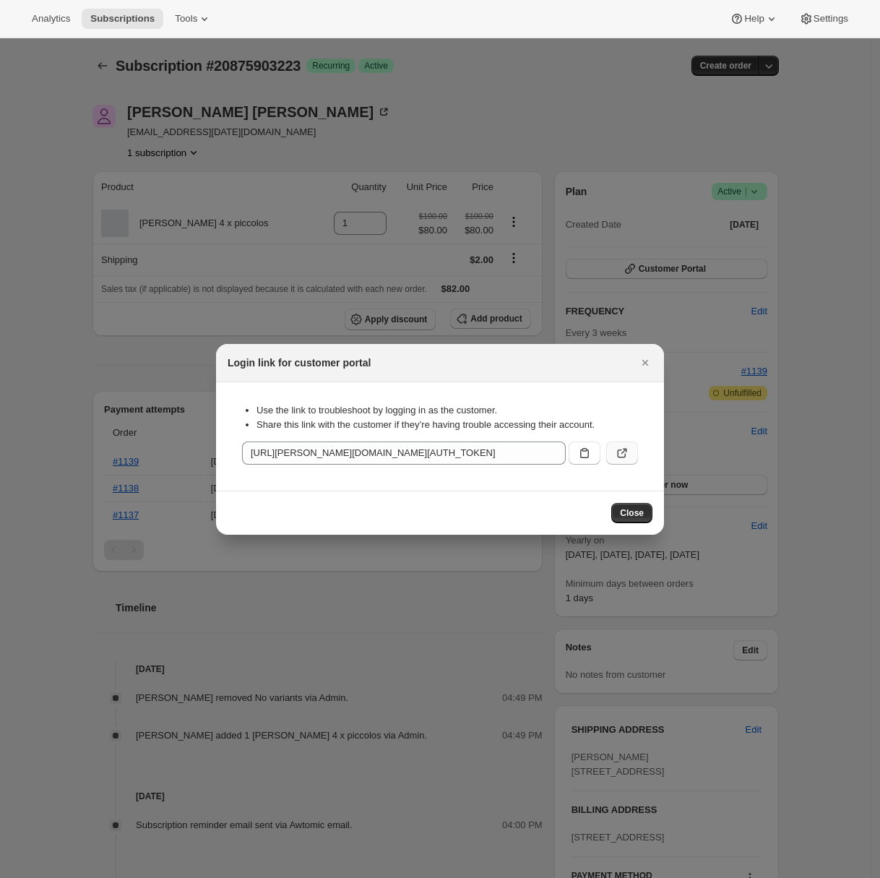
click at [628, 451] on icon ":rj7:" at bounding box center [622, 453] width 14 height 14
click at [653, 363] on button "Close" at bounding box center [645, 362] width 20 height 20
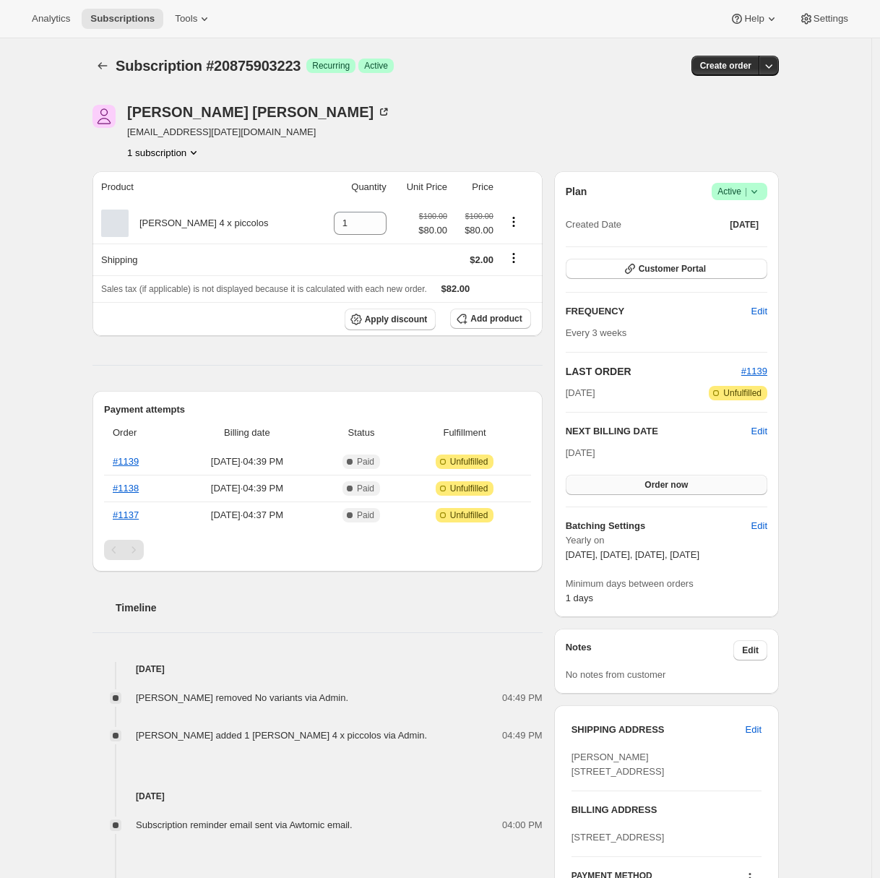
click at [709, 489] on button "Order now" at bounding box center [667, 485] width 202 height 20
click at [709, 489] on button "Click to confirm" at bounding box center [667, 485] width 202 height 20
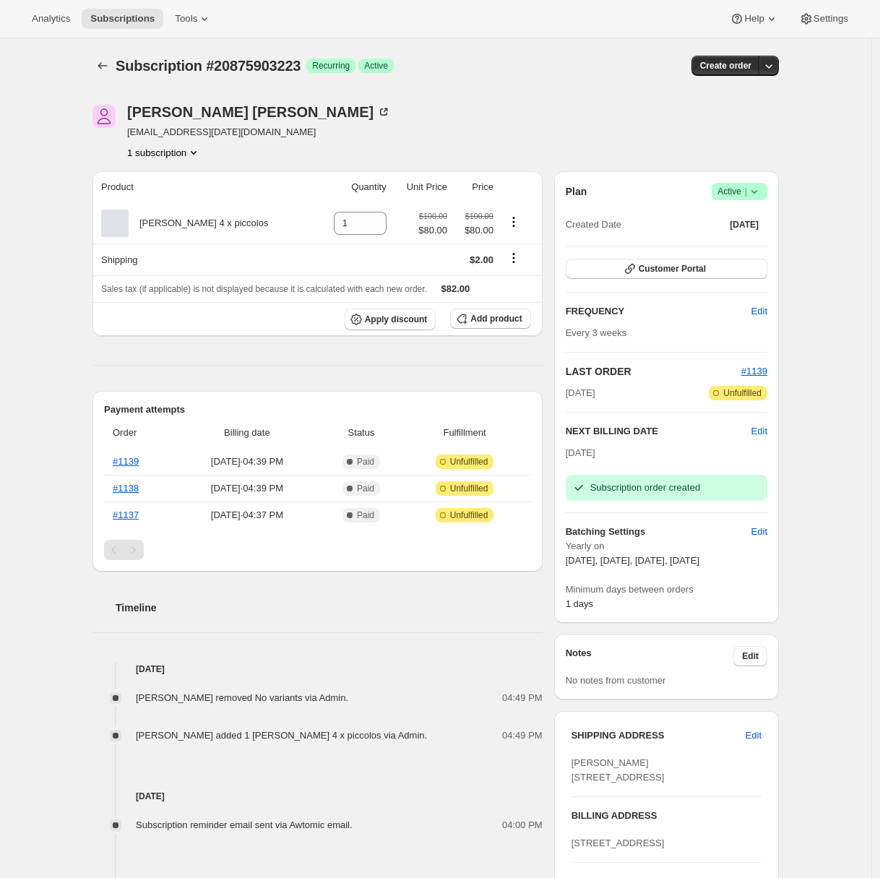
click at [77, 446] on div "Subscription #20875903223. This page is ready Subscription #20875903223 Success…" at bounding box center [435, 734] width 871 height 1392
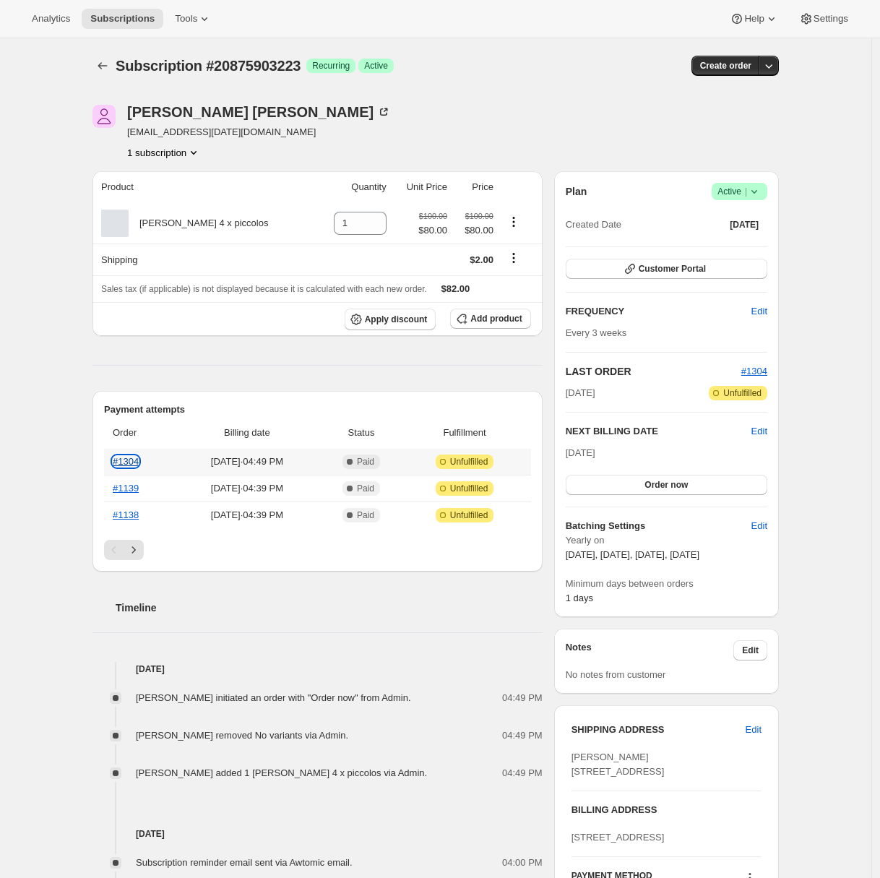
click at [131, 461] on link "#1304" at bounding box center [126, 461] width 26 height 11
click at [207, 14] on icon at bounding box center [204, 19] width 14 height 14
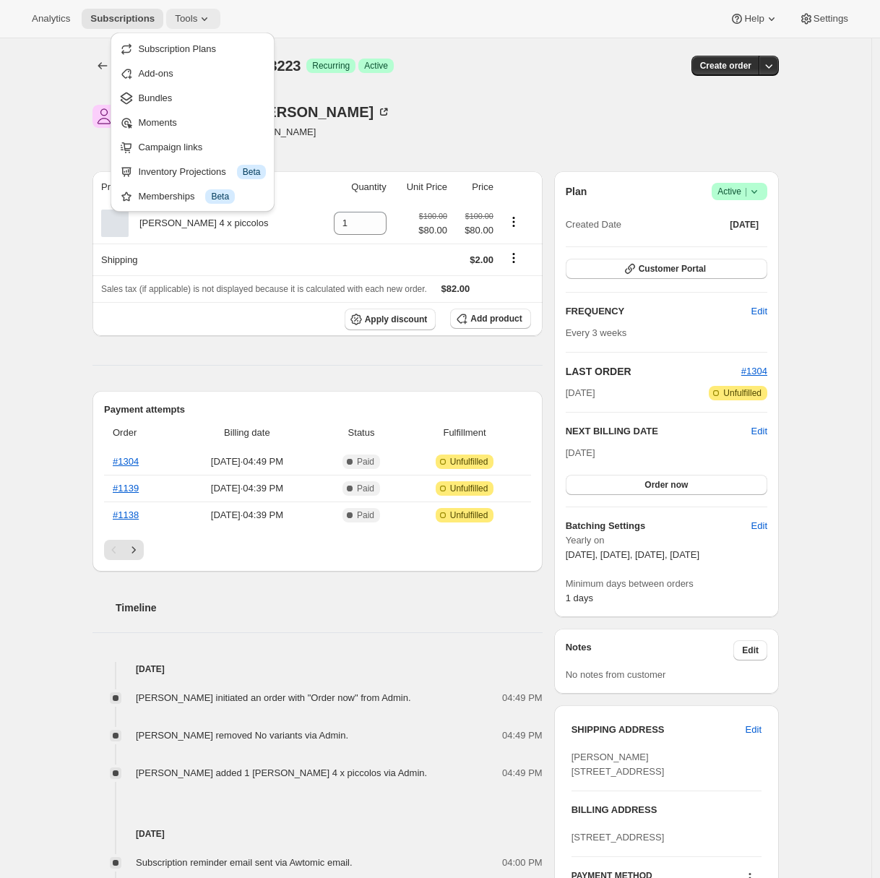
click at [201, 20] on icon at bounding box center [204, 19] width 14 height 14
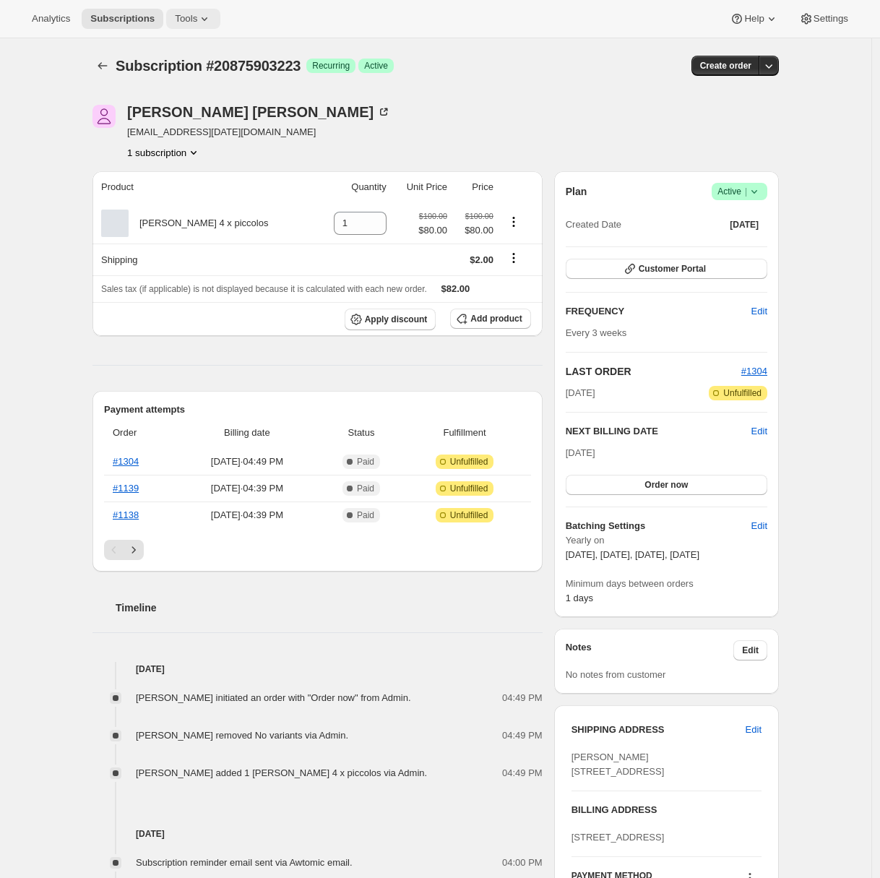
click at [202, 25] on icon at bounding box center [204, 19] width 14 height 14
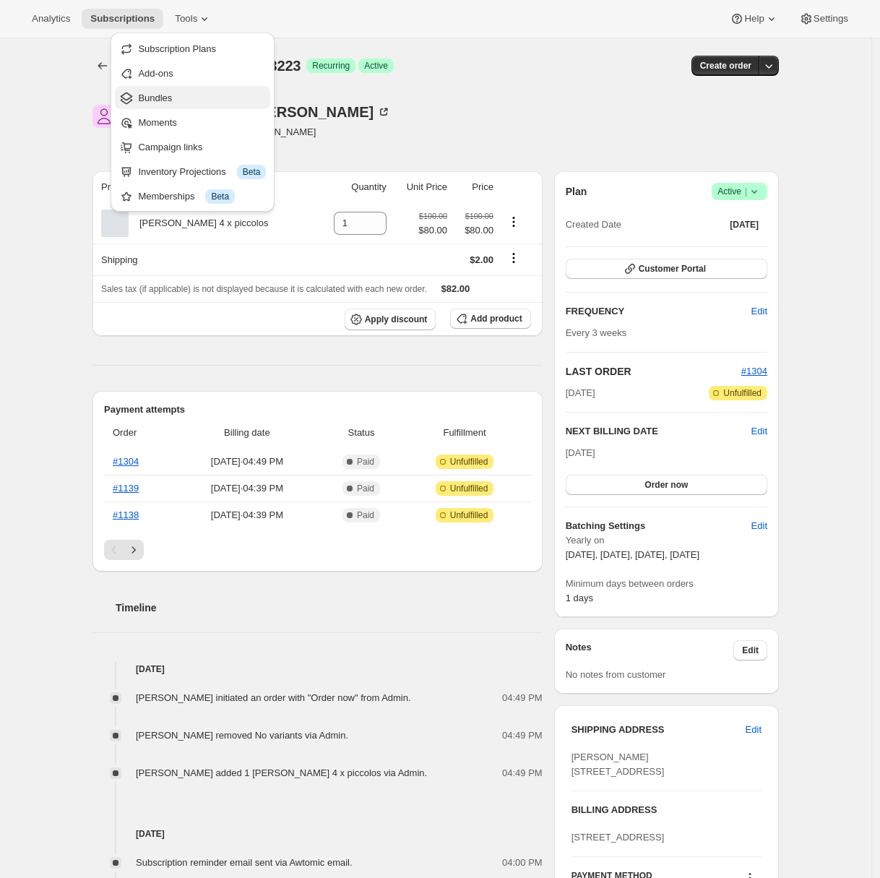
click at [187, 91] on span "Bundles" at bounding box center [202, 98] width 128 height 14
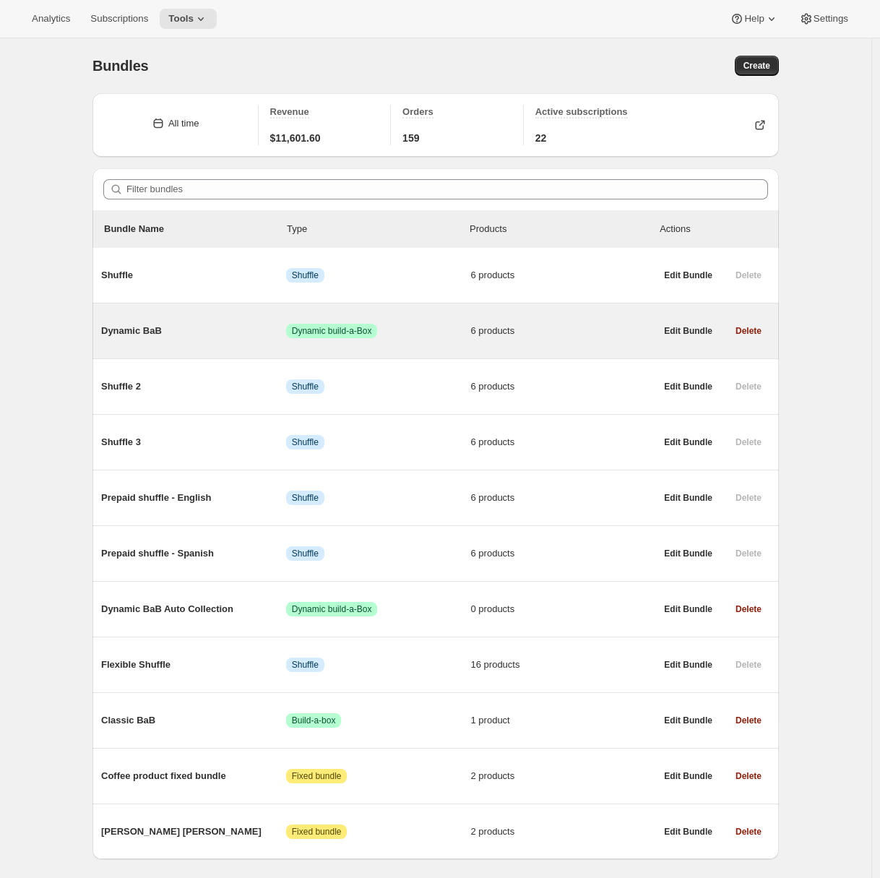
click at [163, 325] on span "Dynamic BaB" at bounding box center [193, 331] width 185 height 14
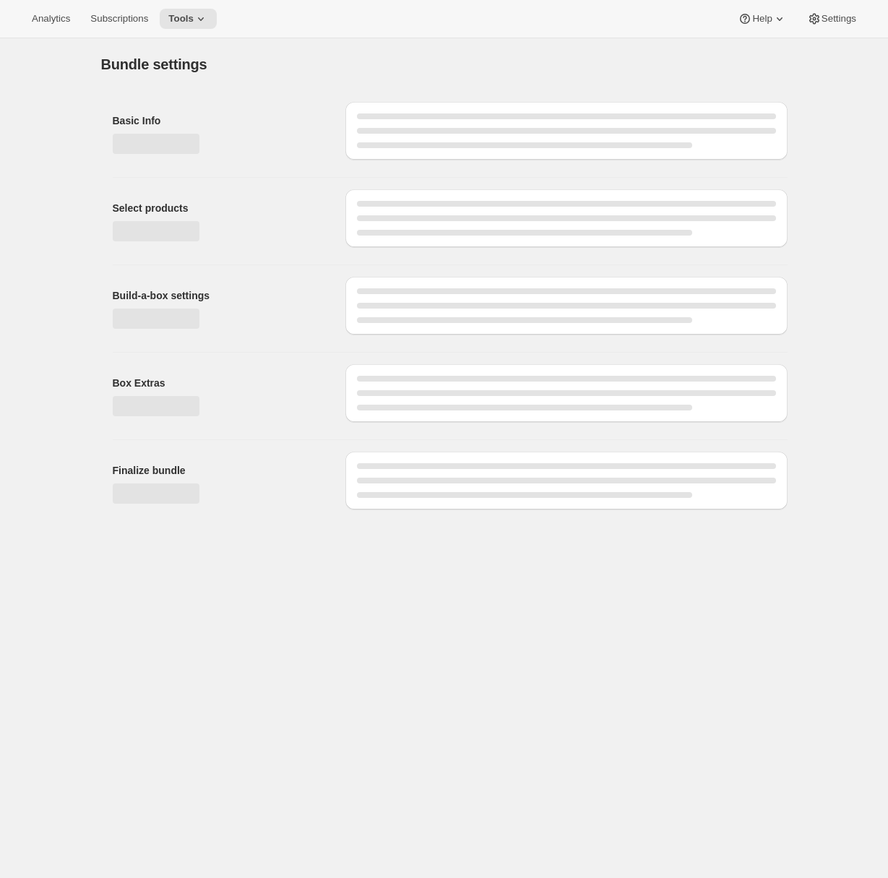
type input "Dynamic BaB"
radio input "true"
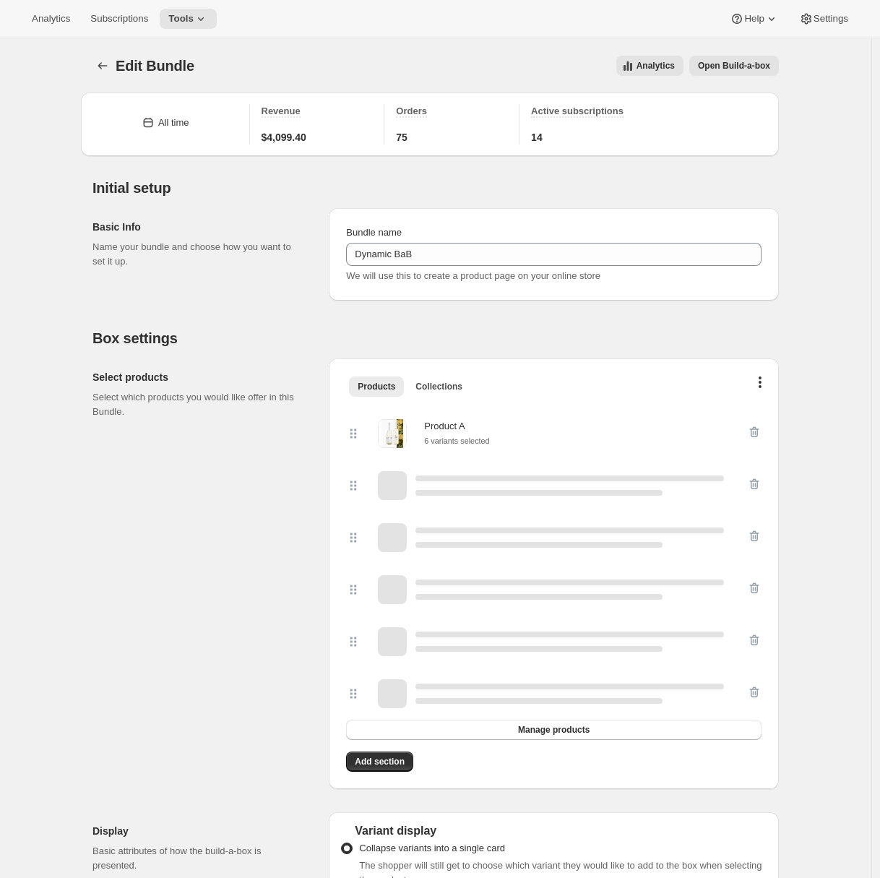
scroll to position [306, 0]
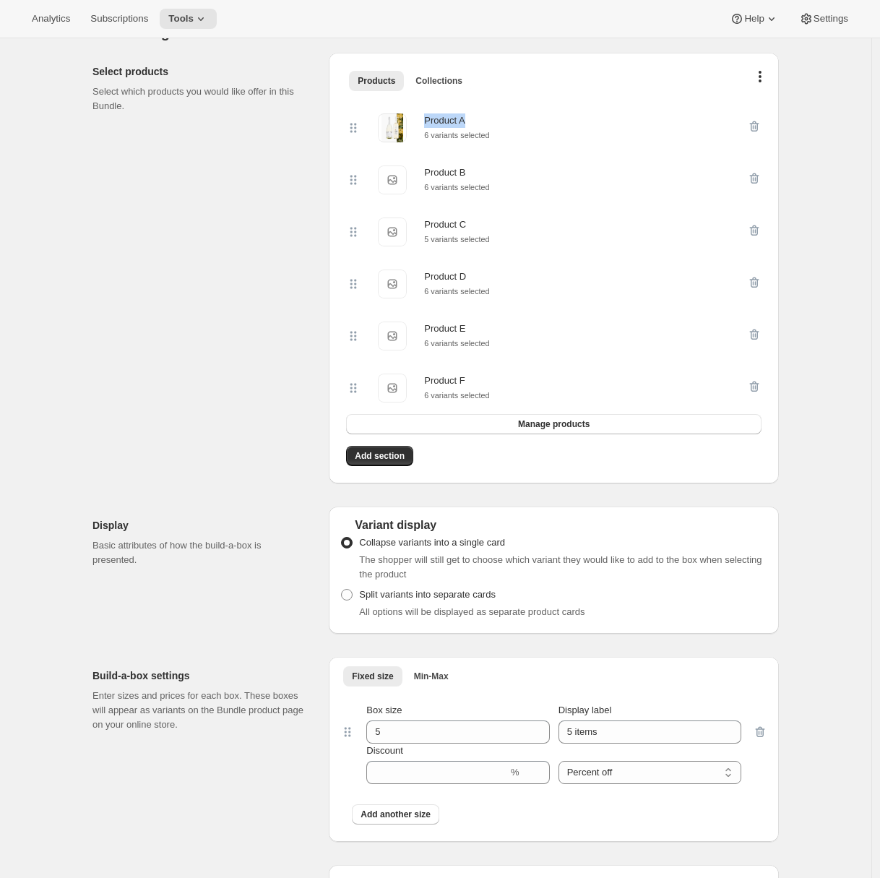
drag, startPoint x: 427, startPoint y: 119, endPoint x: 488, endPoint y: 123, distance: 60.8
click at [488, 123] on div "Product A 6 variants selected" at bounding box center [546, 127] width 401 height 29
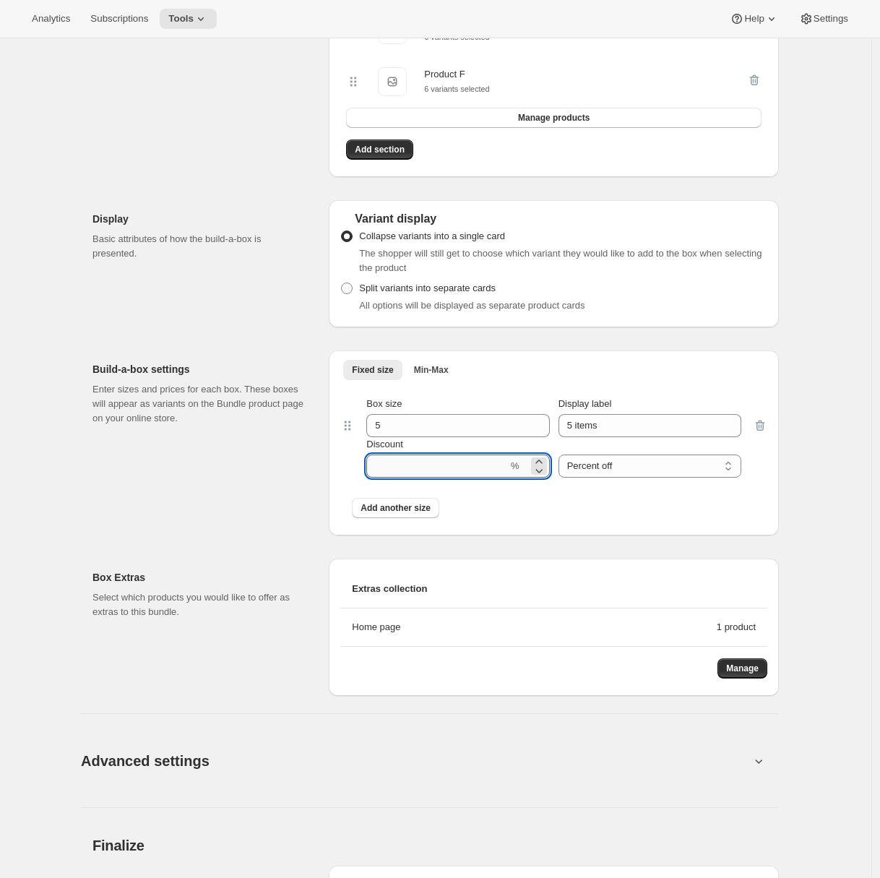
click at [392, 477] on input "Discount" at bounding box center [437, 465] width 142 height 23
type input "20"
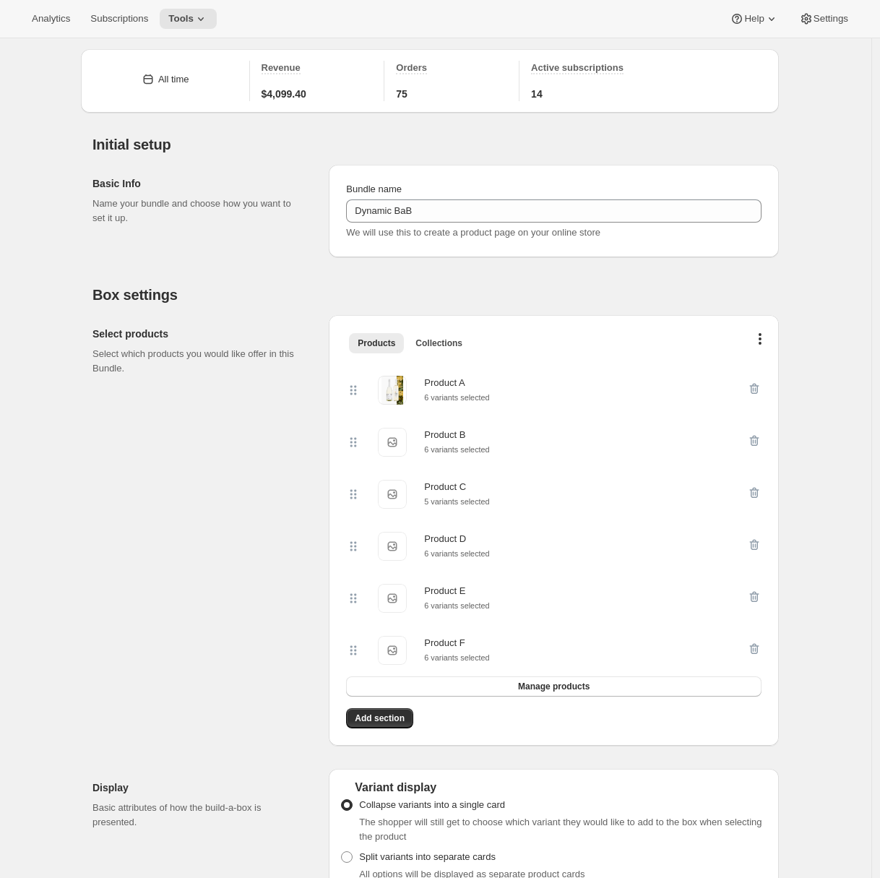
scroll to position [0, 0]
